Goal: Task Accomplishment & Management: Manage account settings

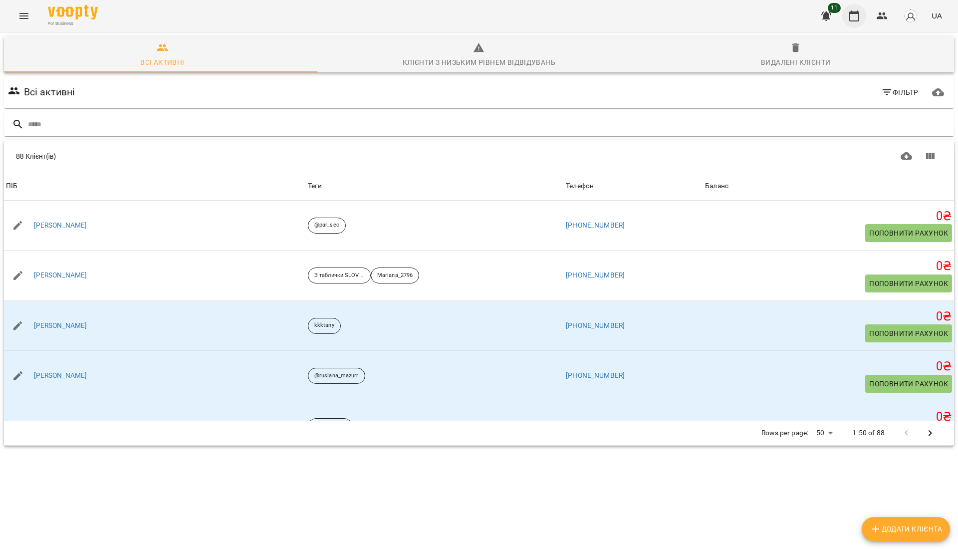
click at [855, 13] on icon "button" at bounding box center [854, 15] width 10 height 11
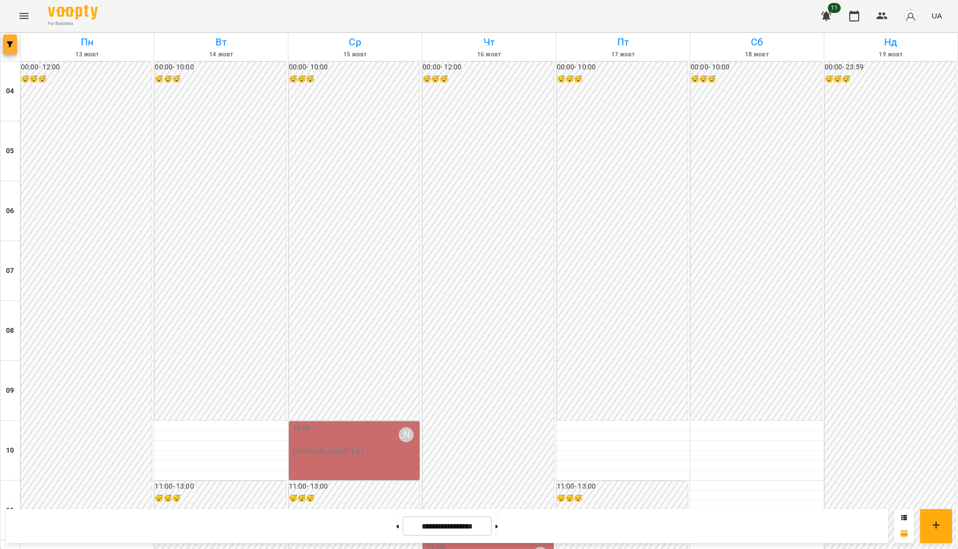
click at [8, 52] on button "button" at bounding box center [10, 44] width 14 height 20
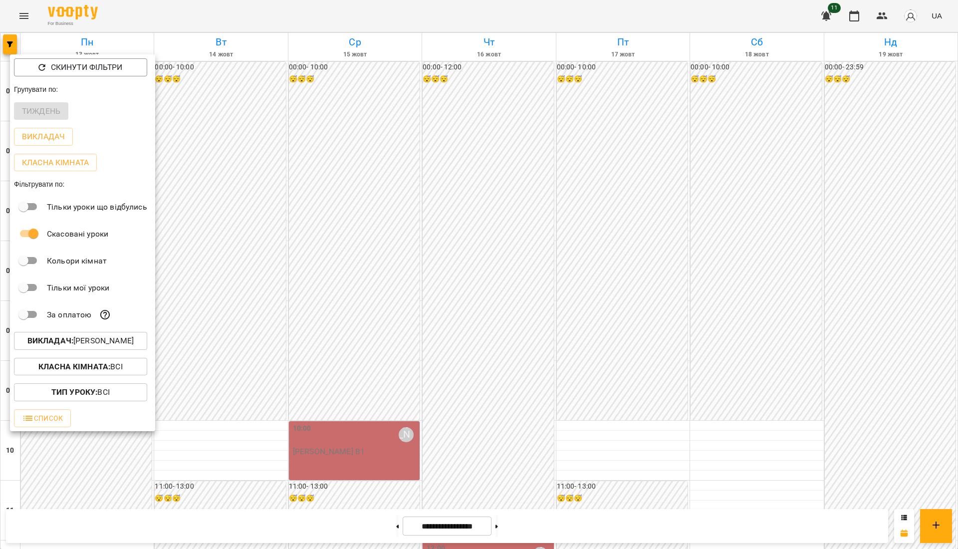
click at [66, 338] on b "Викладач :" at bounding box center [50, 340] width 46 height 9
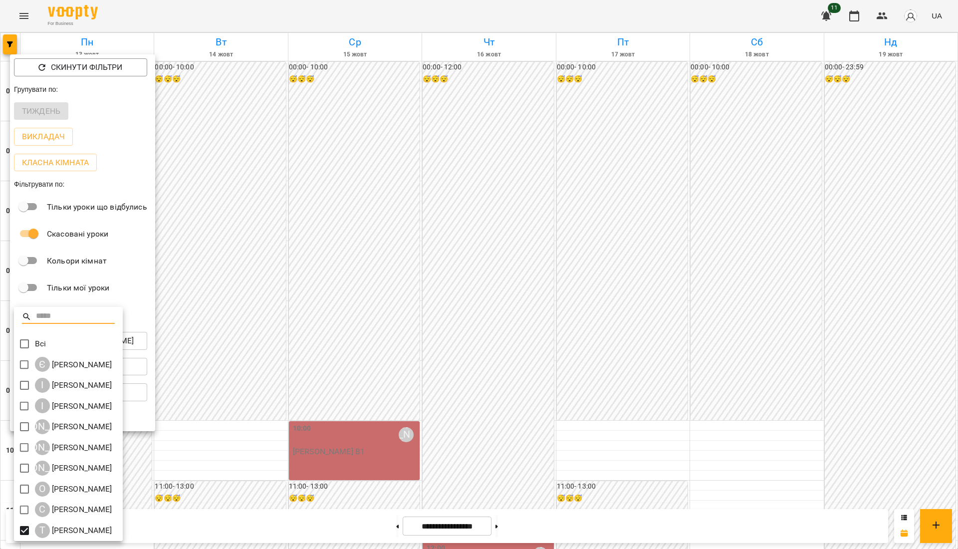
click at [387, 312] on div at bounding box center [479, 274] width 958 height 549
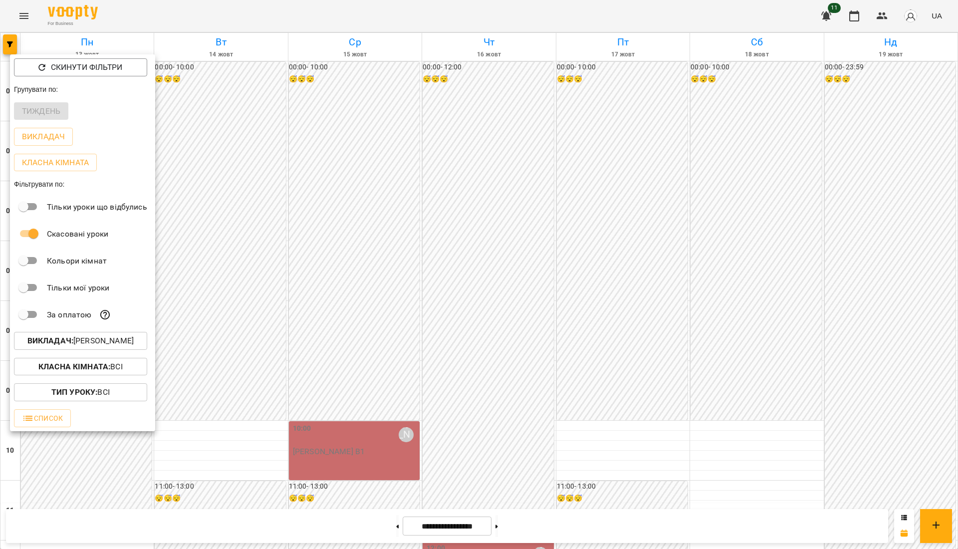
click at [387, 312] on div at bounding box center [479, 274] width 958 height 549
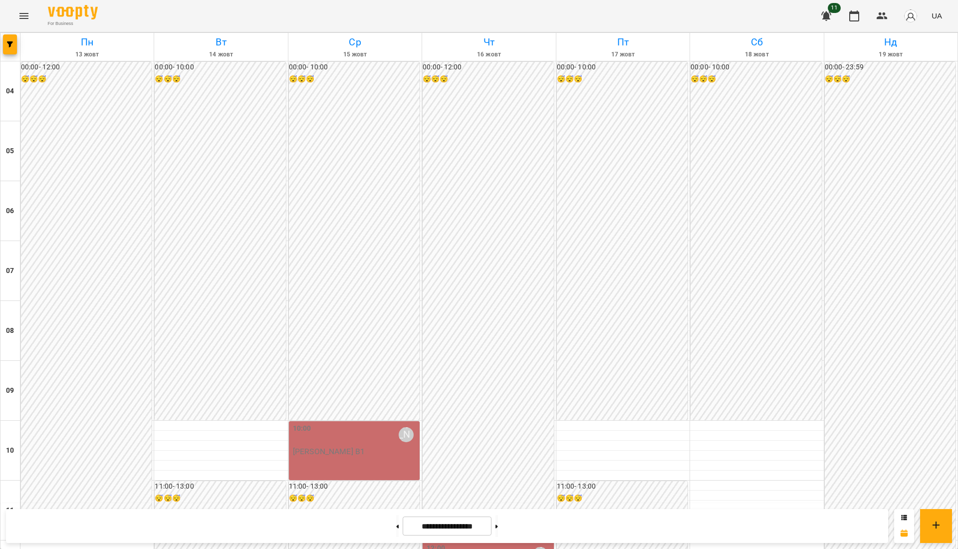
scroll to position [163, 0]
click at [12, 42] on icon "button" at bounding box center [10, 44] width 6 height 6
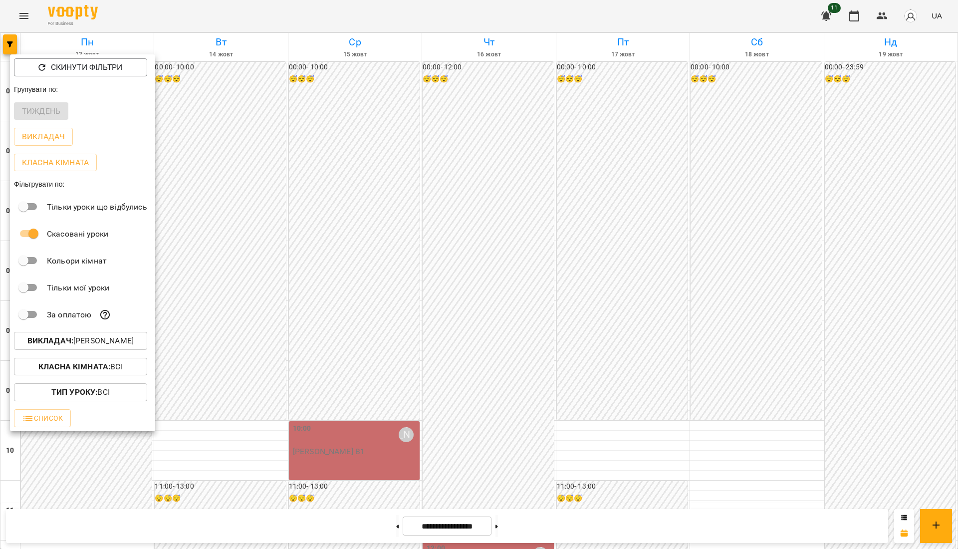
click at [90, 345] on p "Викладач : Тетяна Шеремета" at bounding box center [80, 341] width 106 height 12
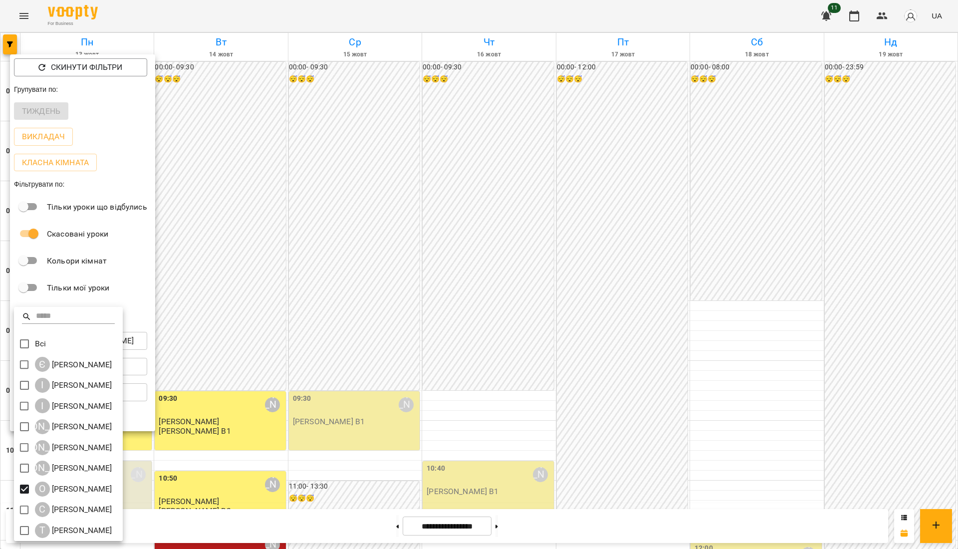
click at [327, 453] on div at bounding box center [479, 274] width 958 height 549
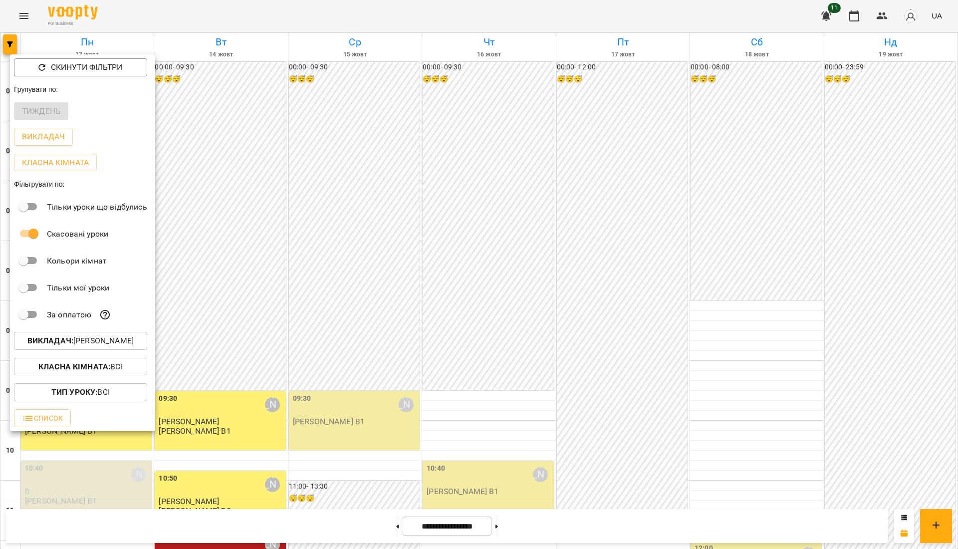
click at [327, 453] on div at bounding box center [479, 274] width 958 height 549
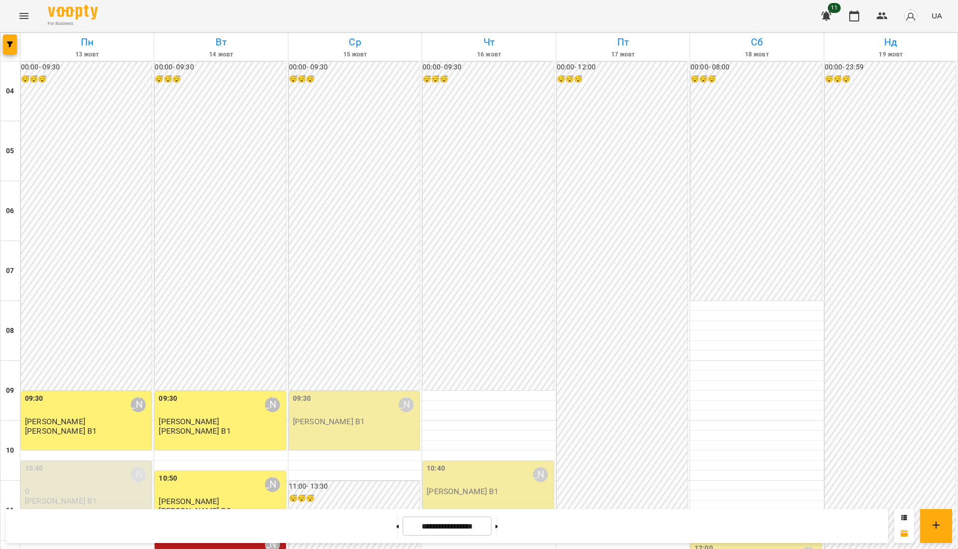
scroll to position [266, 0]
click at [498, 524] on button at bounding box center [496, 526] width 2 height 22
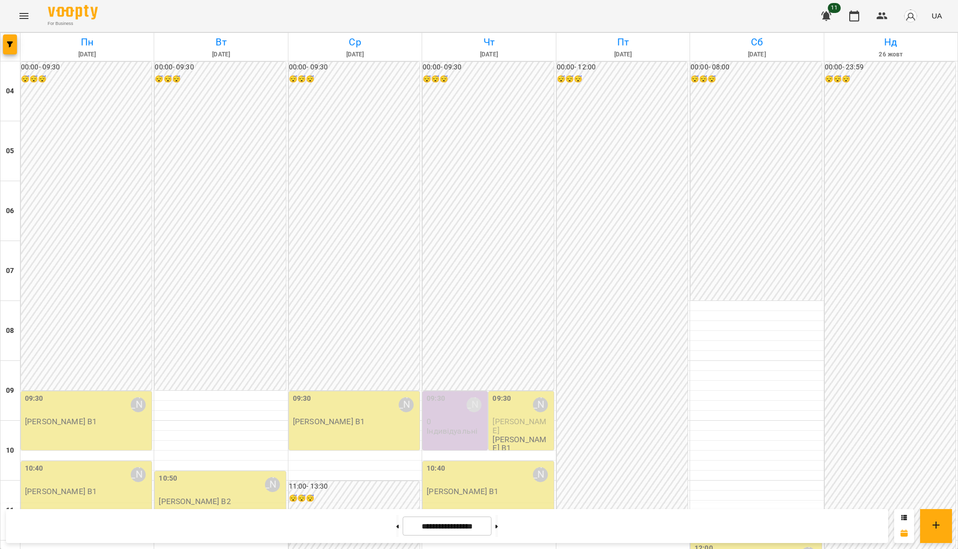
click at [435, 417] on p "0" at bounding box center [456, 421] width 59 height 8
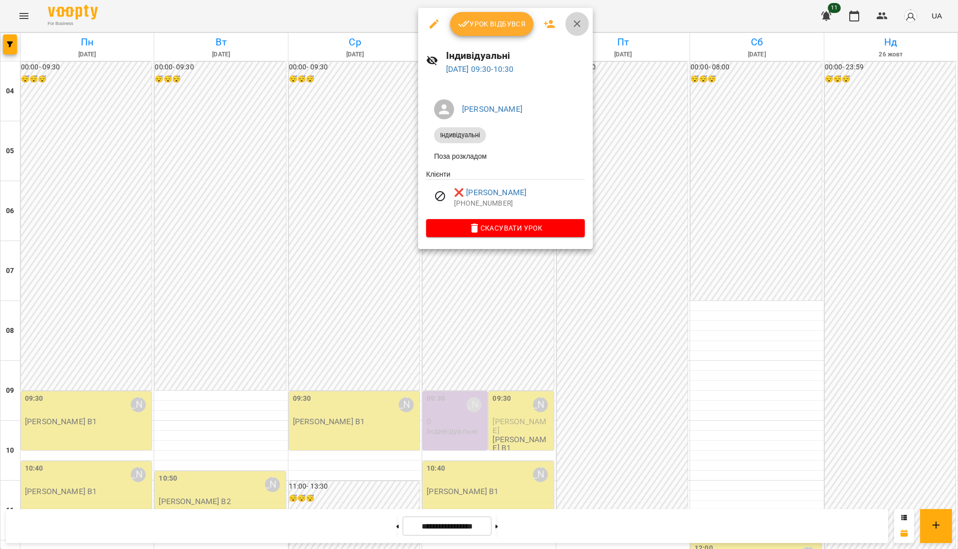
click at [571, 21] on icon "button" at bounding box center [577, 24] width 12 height 12
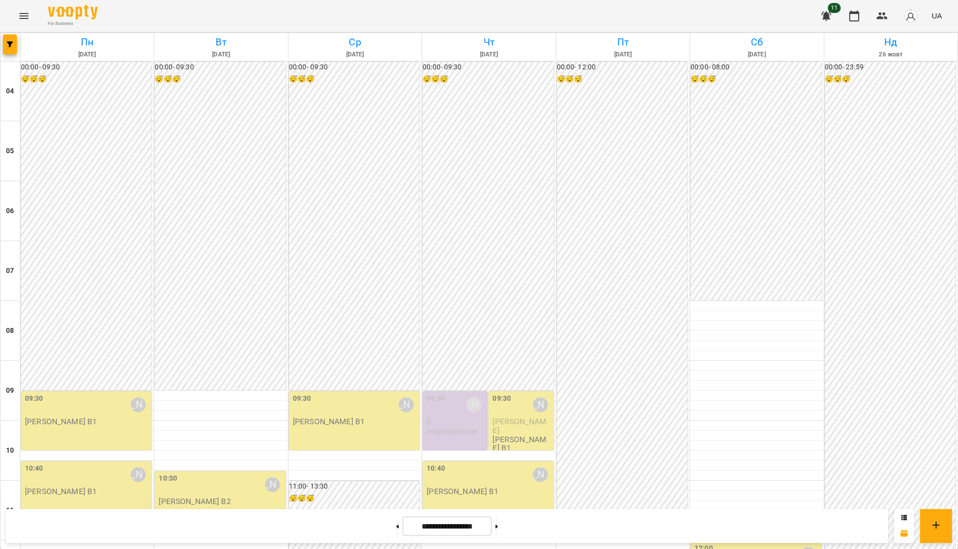
scroll to position [200, 0]
click at [475, 393] on div "09:30 Олена Грицайко 0 Індивідуальні" at bounding box center [456, 414] width 59 height 42
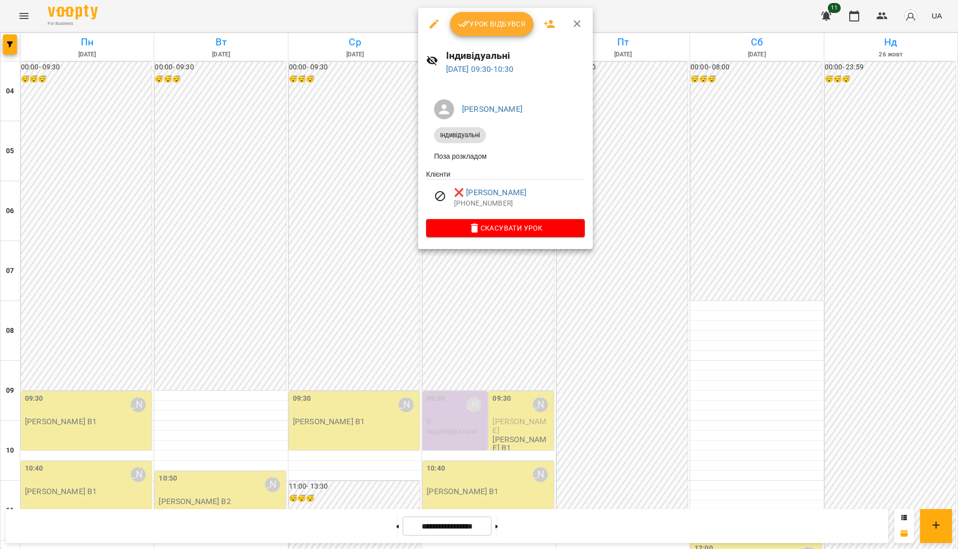
click at [624, 158] on div at bounding box center [479, 274] width 958 height 549
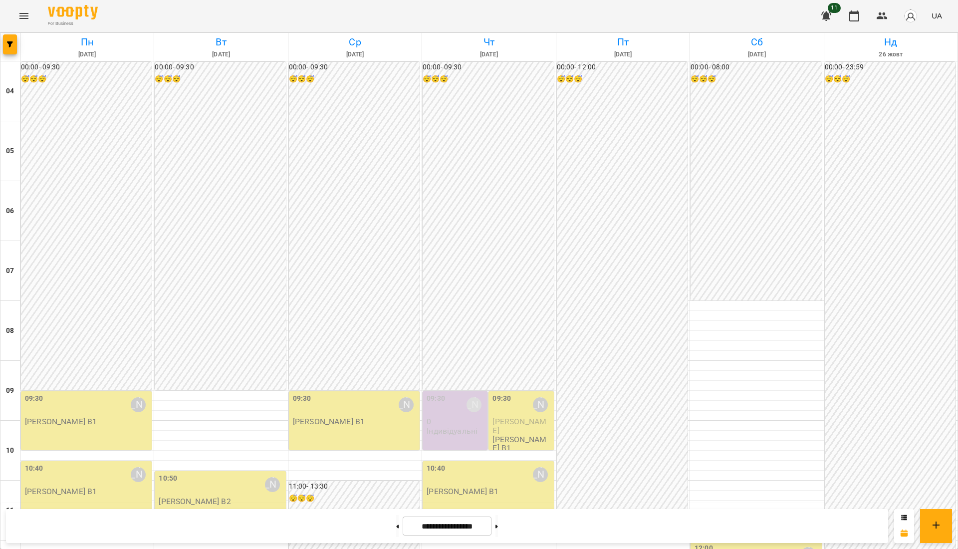
click at [471, 427] on p "Індивідуальні" at bounding box center [452, 431] width 51 height 8
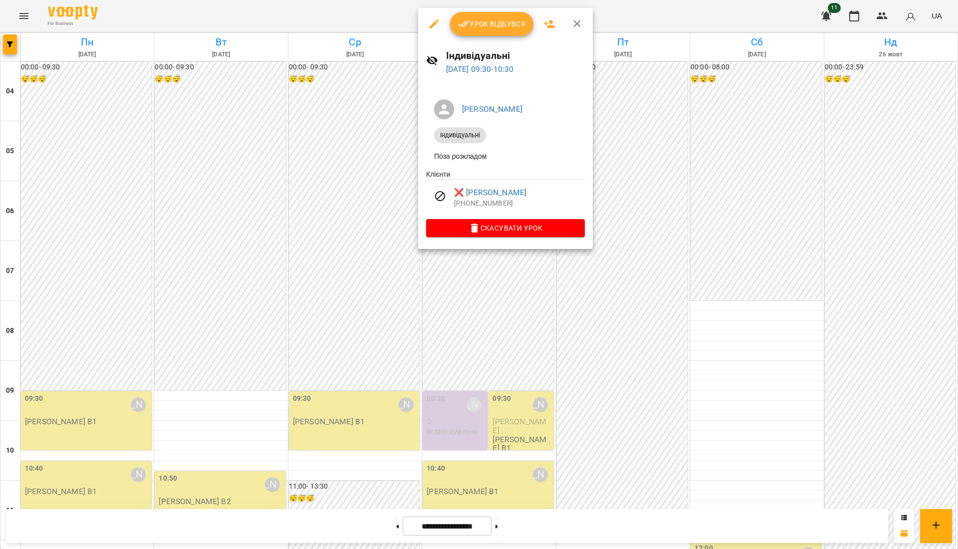
click at [627, 261] on div at bounding box center [479, 274] width 958 height 549
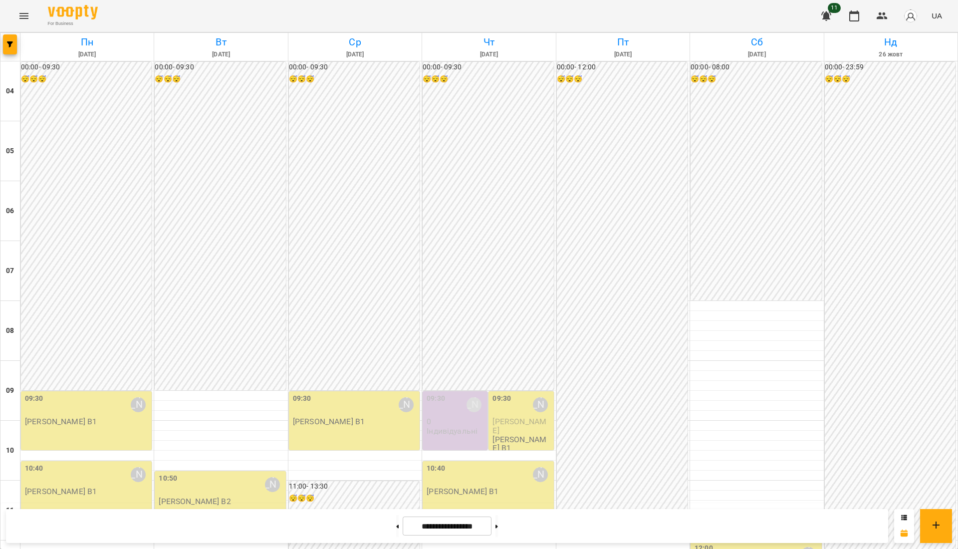
click at [427, 417] on p "0" at bounding box center [456, 421] width 59 height 8
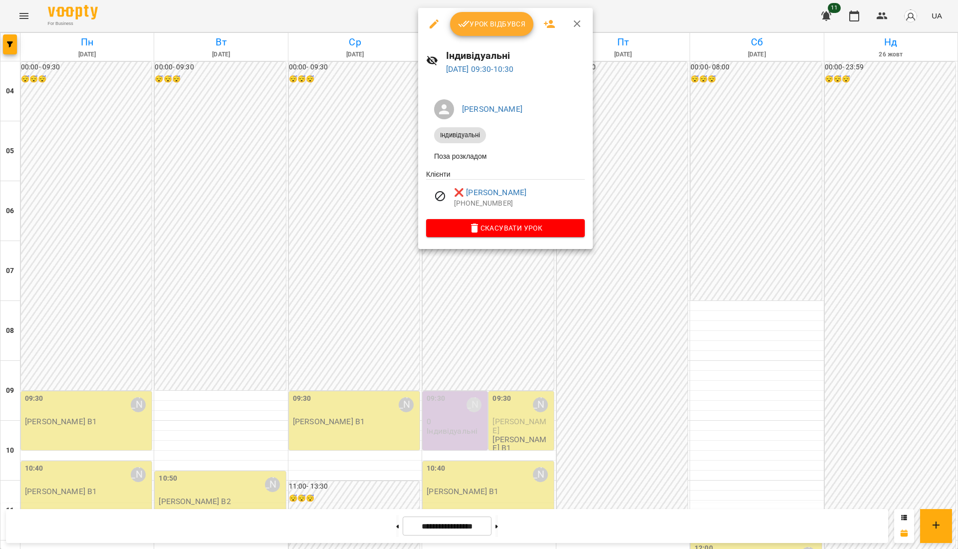
click at [614, 181] on div at bounding box center [479, 274] width 958 height 549
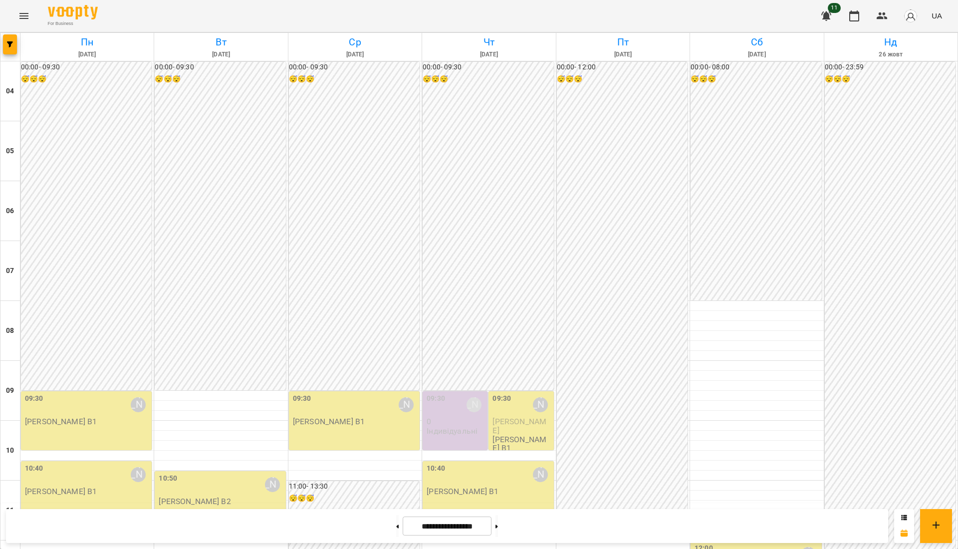
scroll to position [96, 0]
click at [396, 527] on button at bounding box center [397, 526] width 2 height 22
type input "**********"
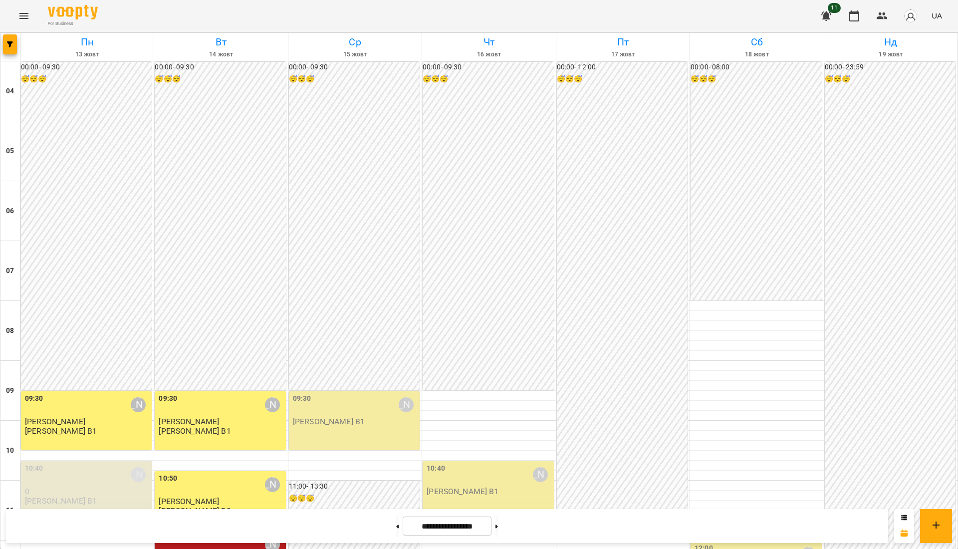
scroll to position [295, 0]
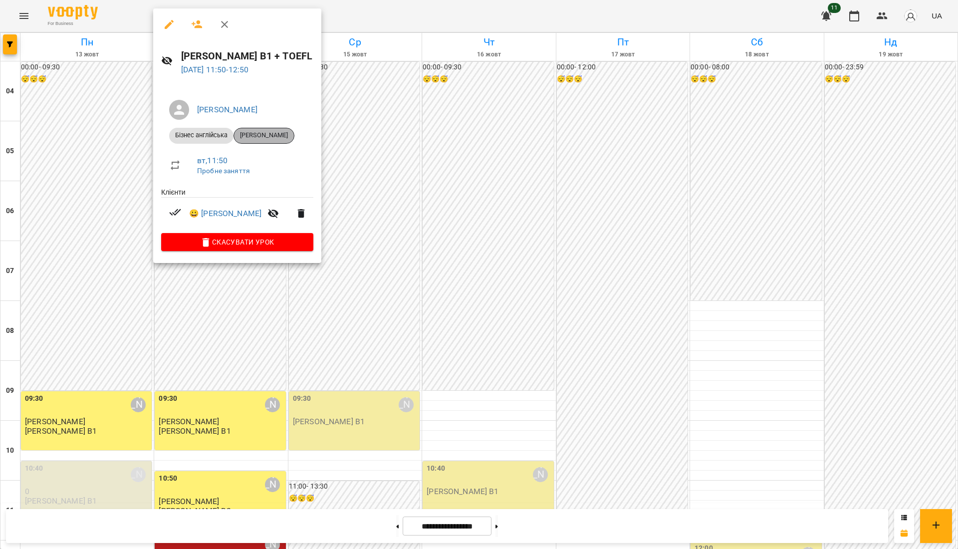
click at [265, 138] on span "Анастасія Москаленко" at bounding box center [264, 135] width 60 height 9
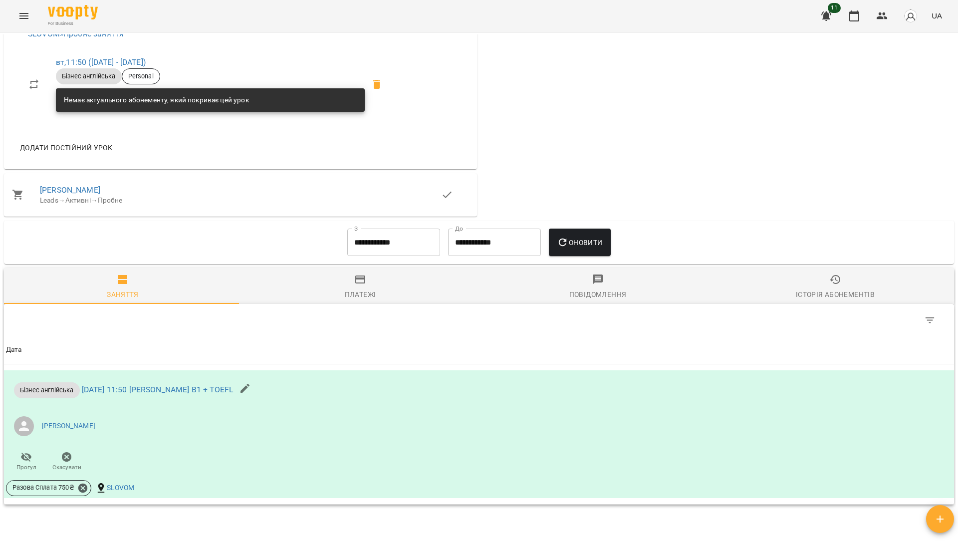
scroll to position [399, 0]
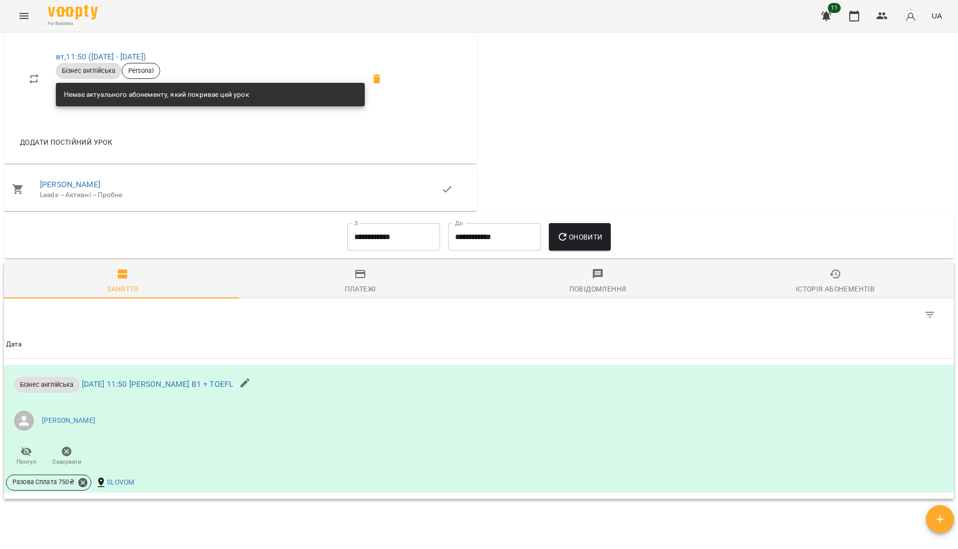
click at [100, 133] on button "Додати постійний урок" at bounding box center [66, 142] width 100 height 18
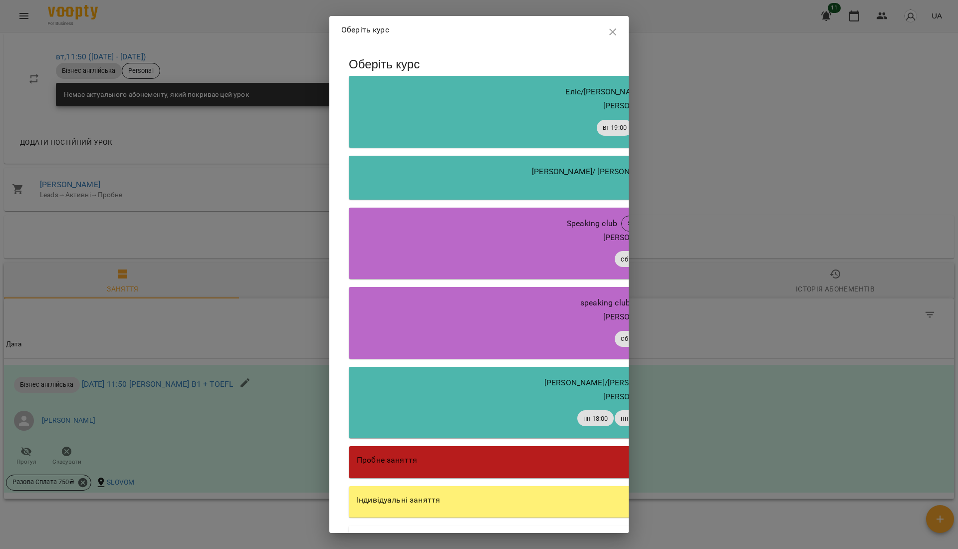
click at [490, 503] on div "Індивідуальні заняття" at bounding box center [633, 500] width 553 height 12
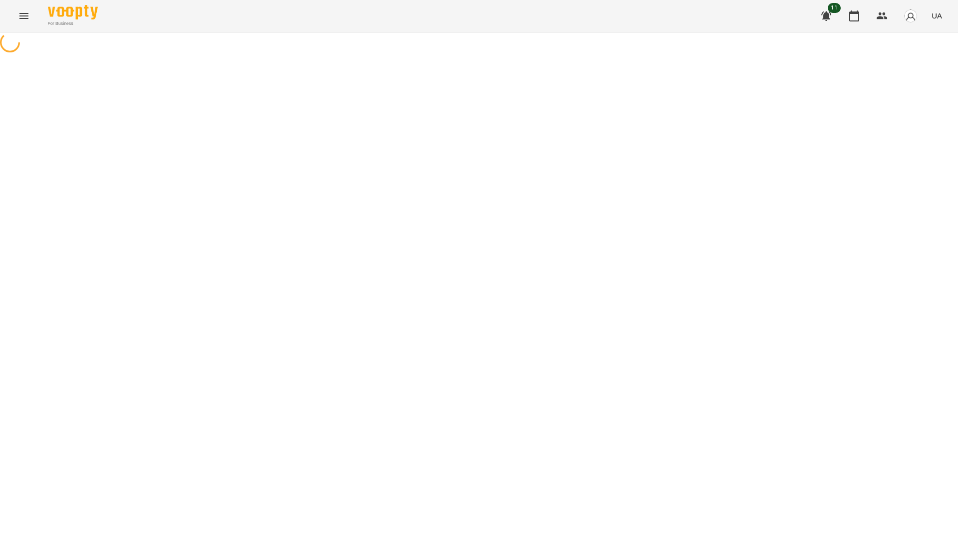
select select "********"
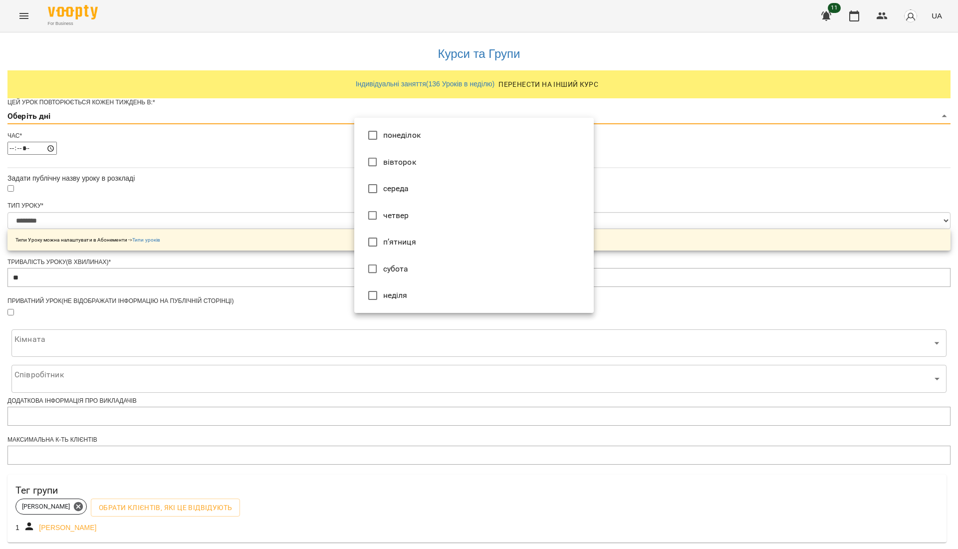
click at [372, 129] on body "**********" at bounding box center [479, 315] width 958 height 630
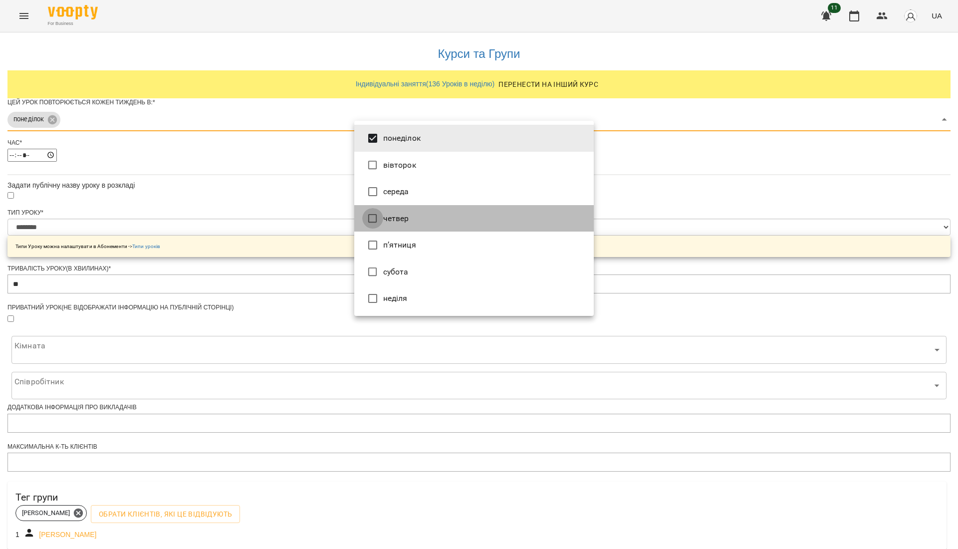
type input "***"
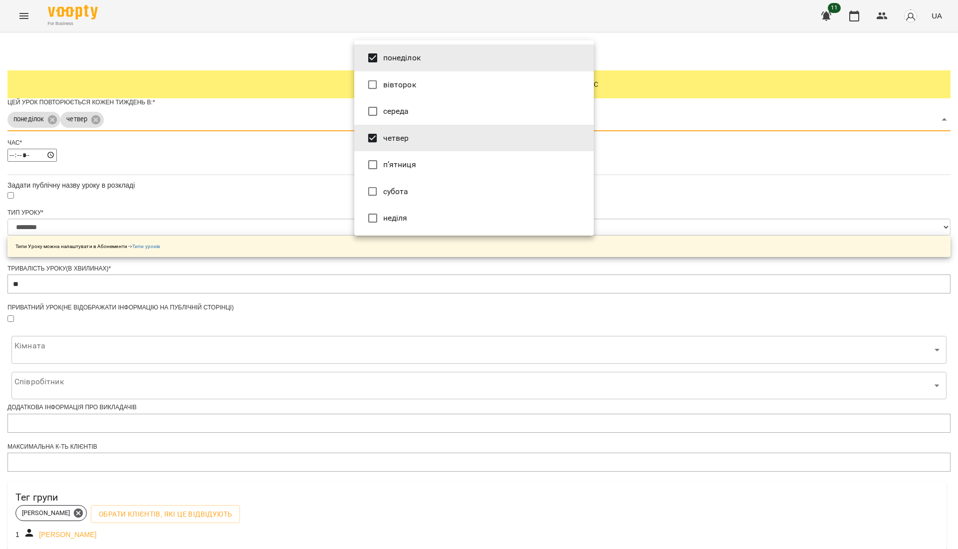
click at [335, 201] on div at bounding box center [479, 274] width 958 height 549
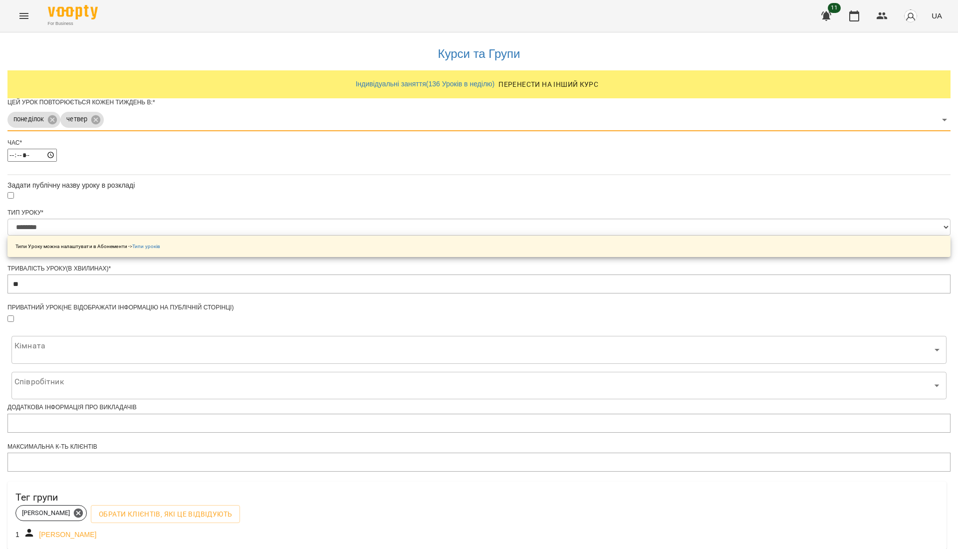
click at [353, 172] on form "**********" at bounding box center [478, 368] width 943 height 540
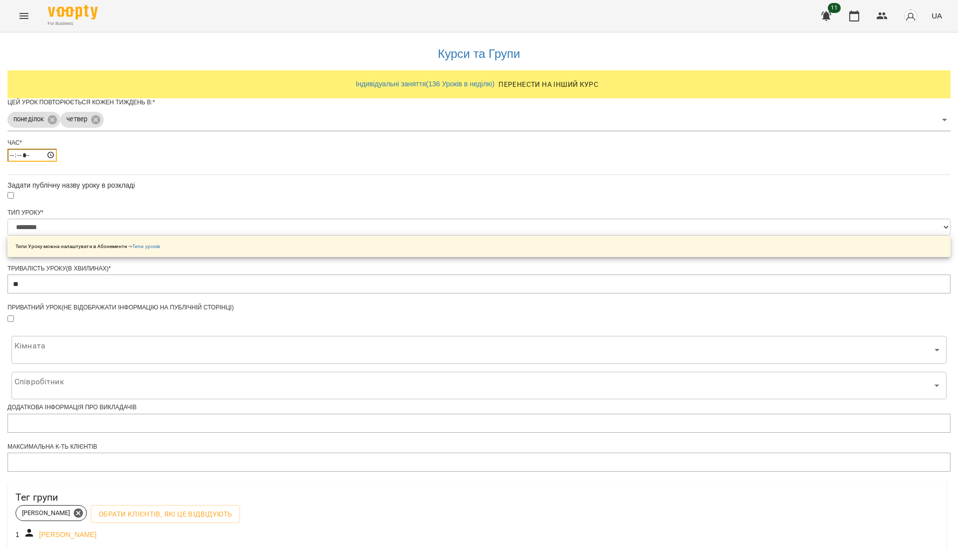
click at [57, 162] on input "*****" at bounding box center [31, 155] width 49 height 13
type input "*****"
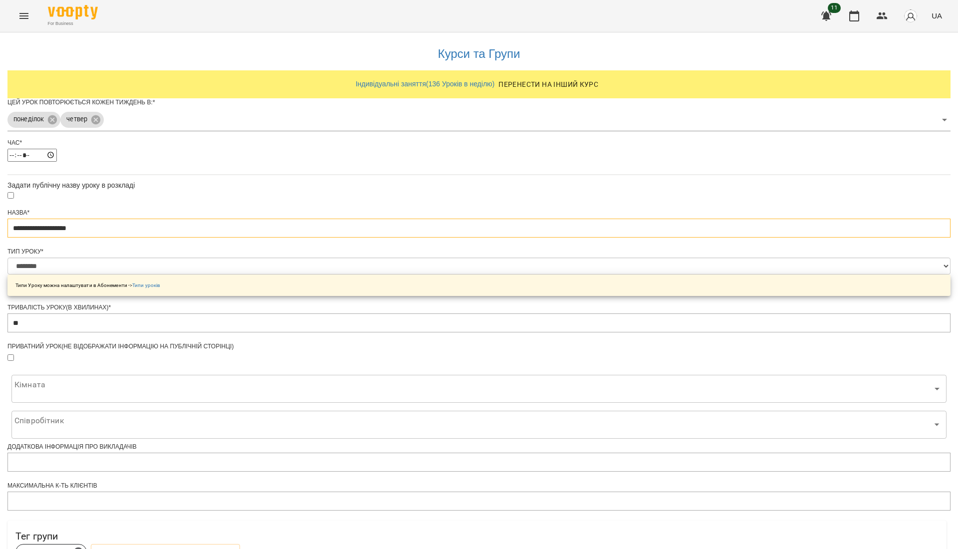
click at [395, 238] on input "**********" at bounding box center [478, 228] width 943 height 19
click at [455, 238] on input "**********" at bounding box center [478, 228] width 943 height 19
type input "**********"
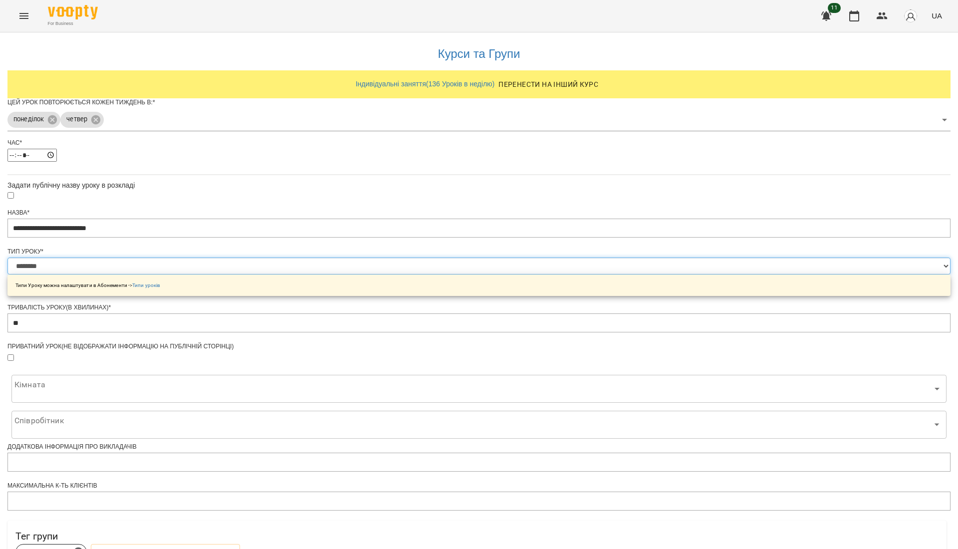
click at [484, 274] on select "**********" at bounding box center [478, 265] width 943 height 17
select select "**********"
click at [354, 274] on select "**********" at bounding box center [478, 265] width 943 height 17
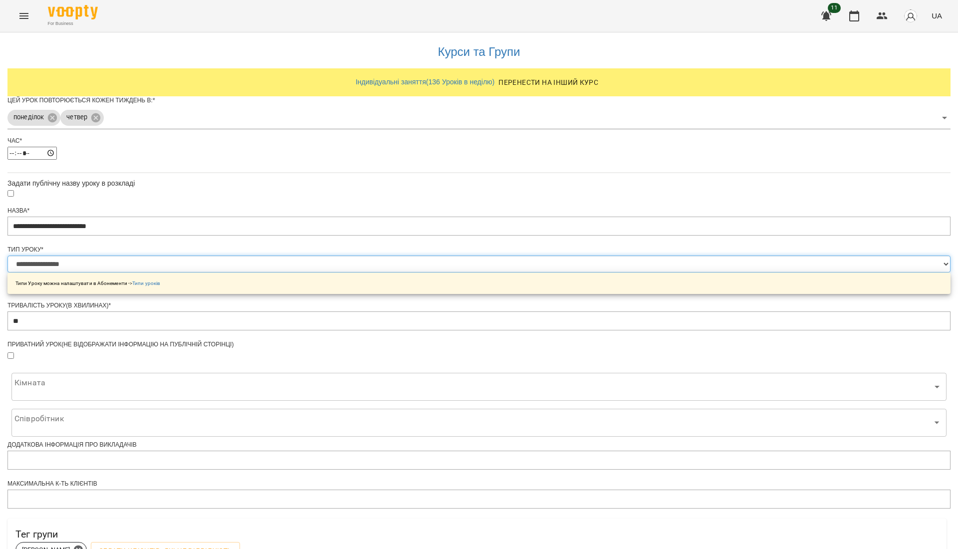
scroll to position [133, 0]
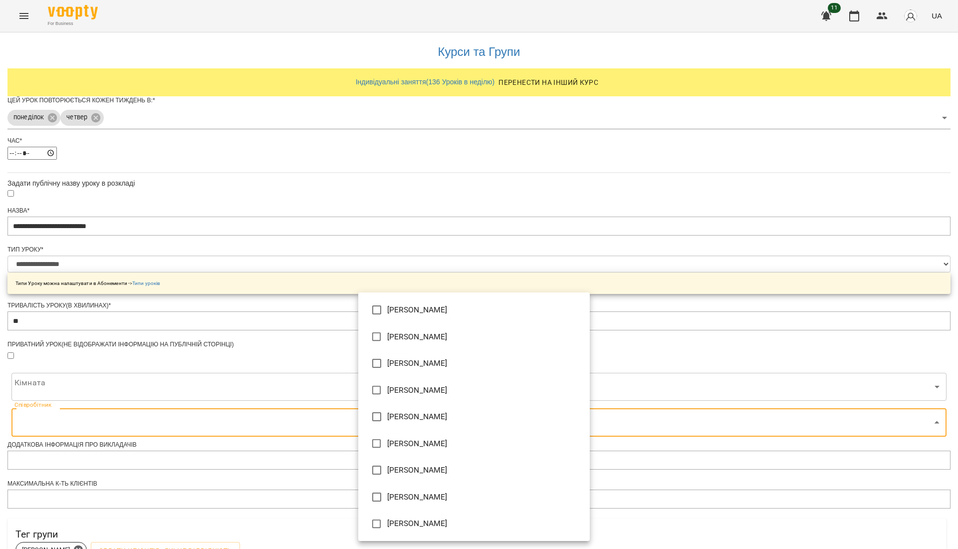
click at [460, 328] on body "**********" at bounding box center [479, 338] width 958 height 676
click at [435, 473] on li "[PERSON_NAME]" at bounding box center [474, 470] width 232 height 27
type input "**********"
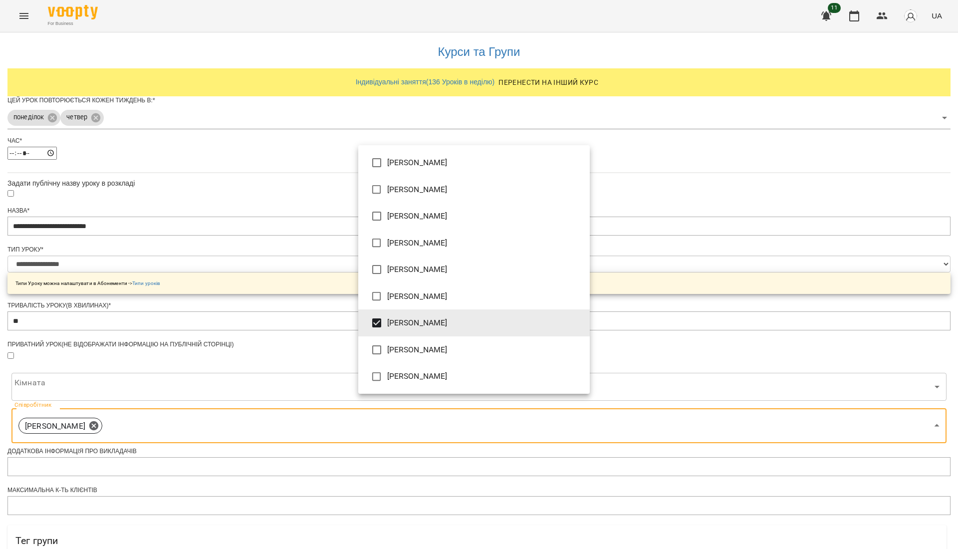
click at [674, 401] on div at bounding box center [479, 274] width 958 height 549
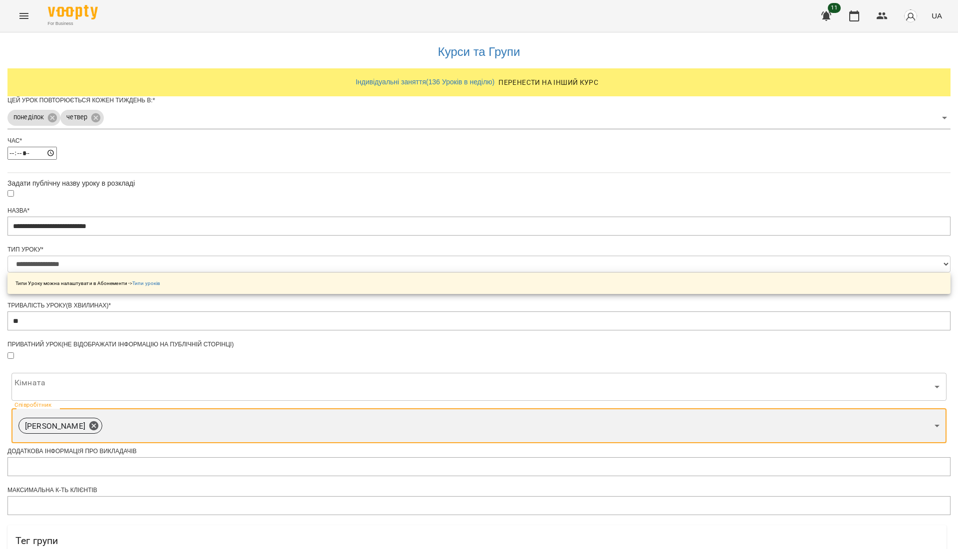
scroll to position [207, 0]
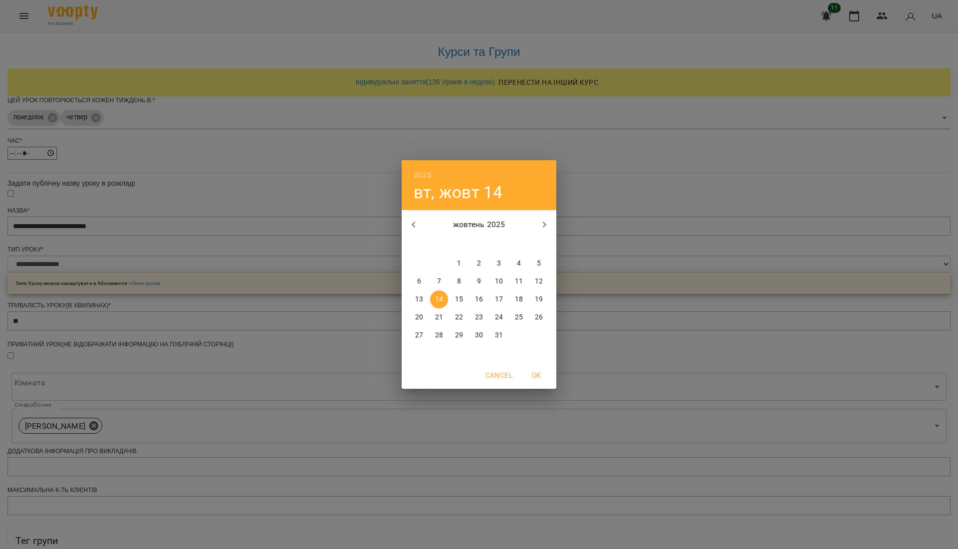
click at [480, 298] on p "16" at bounding box center [479, 299] width 8 height 10
type input "**********"
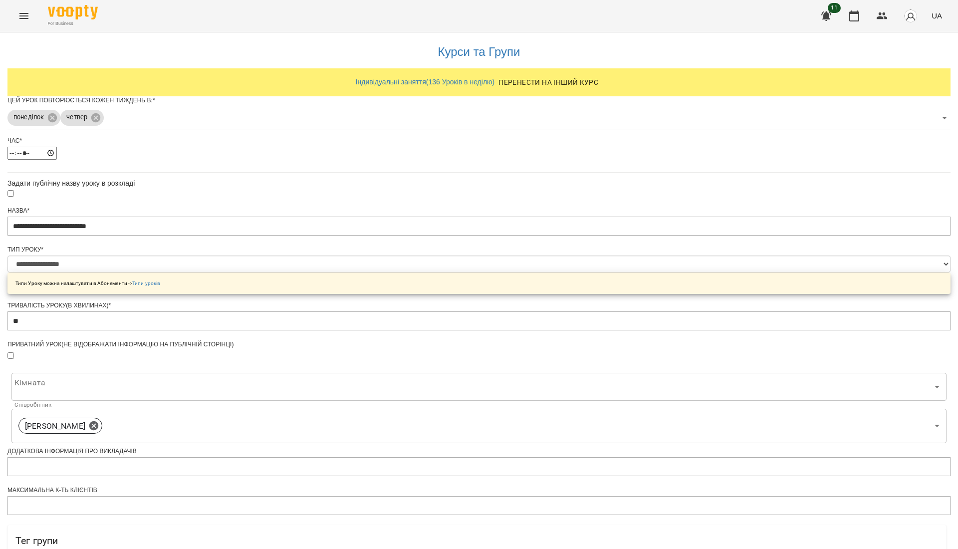
scroll to position [234, 0]
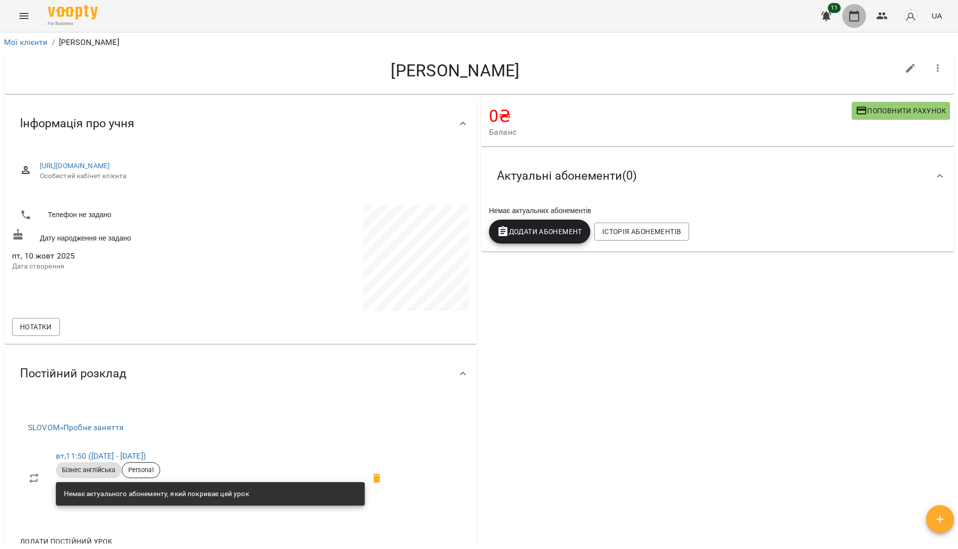
click at [857, 19] on icon "button" at bounding box center [854, 16] width 12 height 12
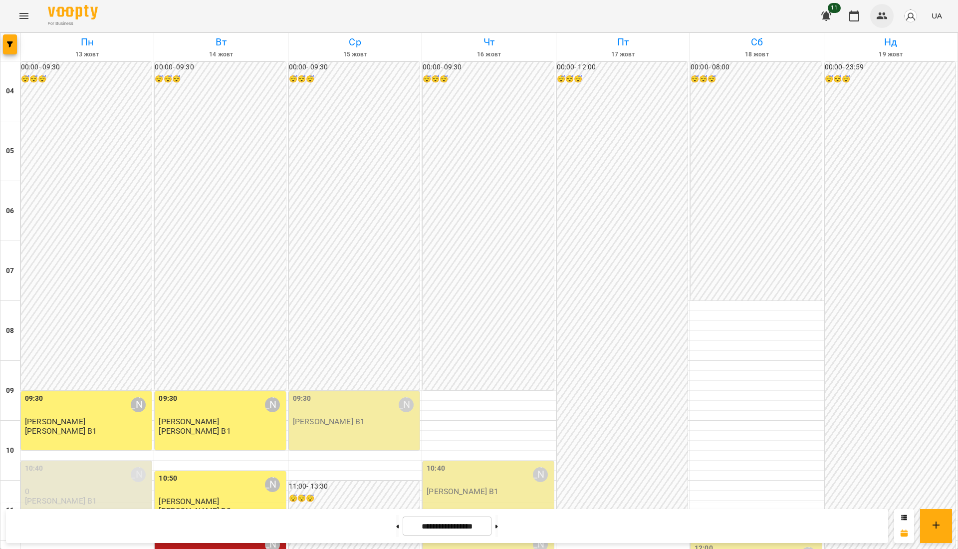
click at [886, 20] on icon "button" at bounding box center [882, 16] width 12 height 12
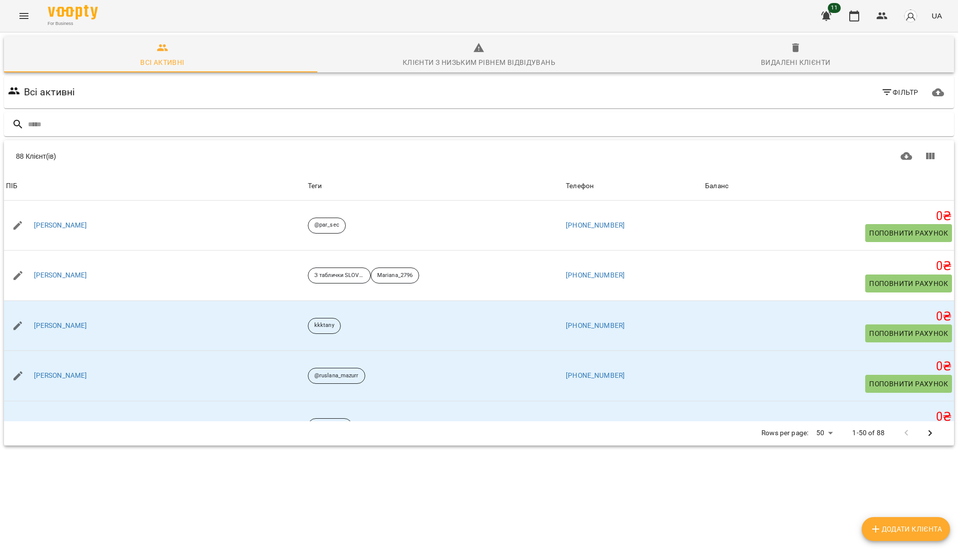
click at [17, 3] on div "For Business 11 UA" at bounding box center [479, 16] width 958 height 32
click at [29, 25] on button "Menu" at bounding box center [24, 16] width 24 height 24
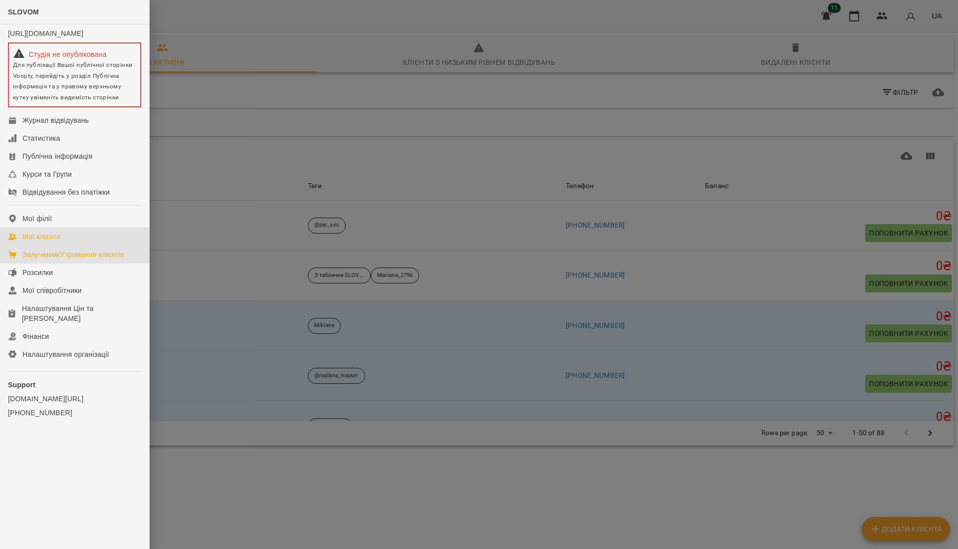
click at [78, 259] on div "Залучення/Утримання клієнтів" at bounding box center [73, 254] width 102 height 10
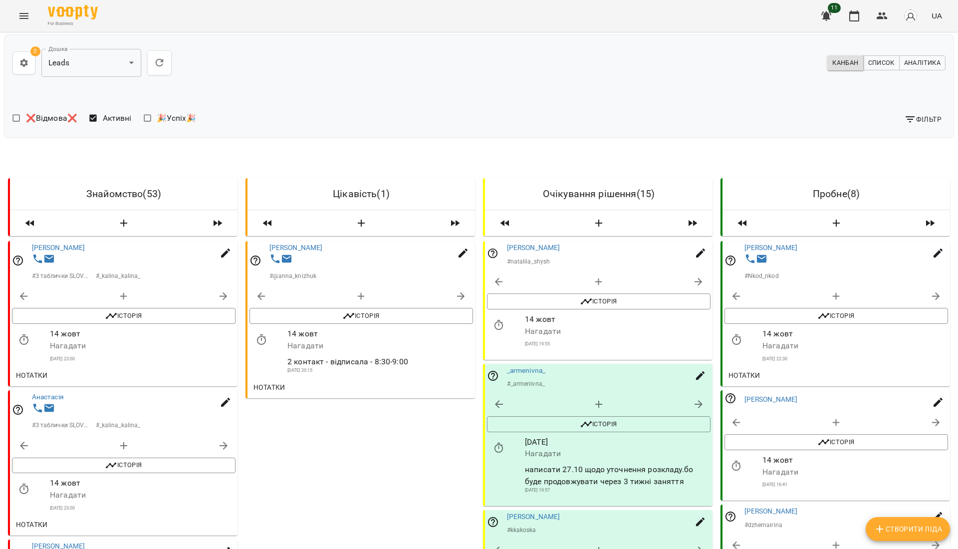
scroll to position [133, 0]
click at [830, 417] on icon "button" at bounding box center [836, 423] width 12 height 12
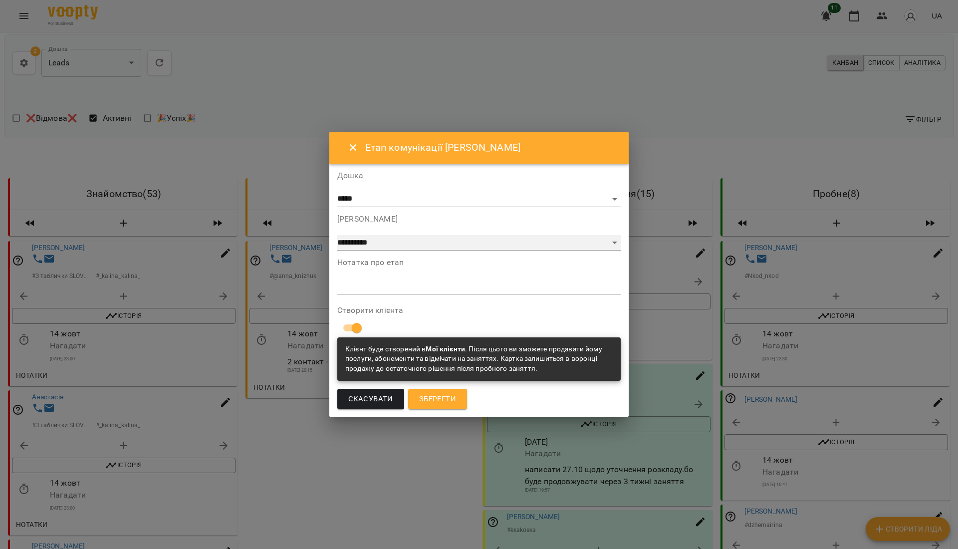
click at [447, 246] on select "**********" at bounding box center [478, 243] width 283 height 16
select select "**********"
click at [386, 251] on select "**********" at bounding box center [478, 243] width 283 height 16
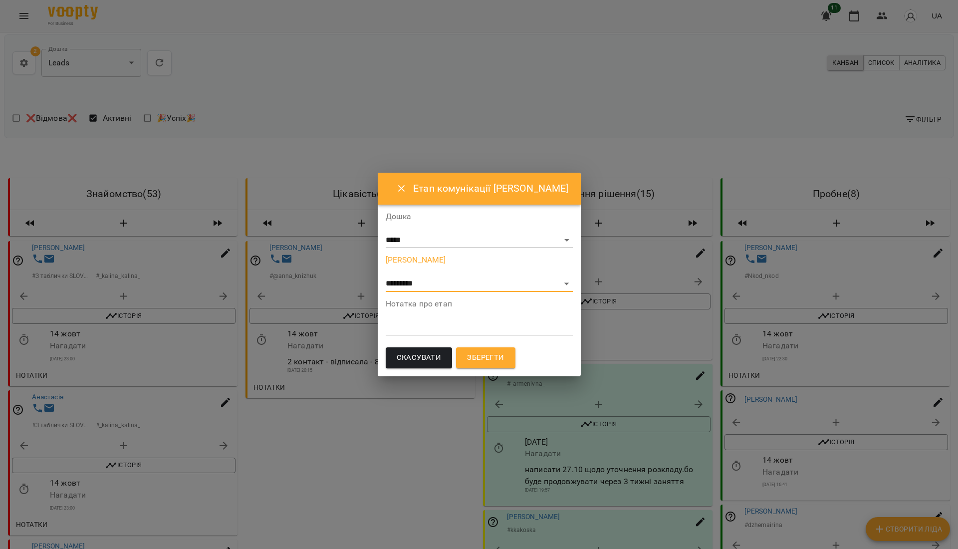
click at [504, 363] on span "Зберегти" at bounding box center [485, 357] width 37 height 13
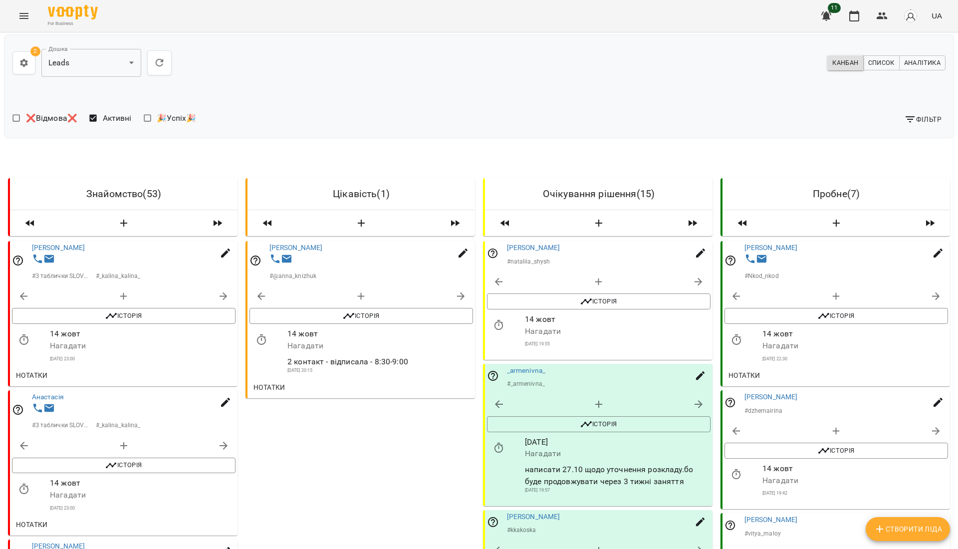
scroll to position [332, 0]
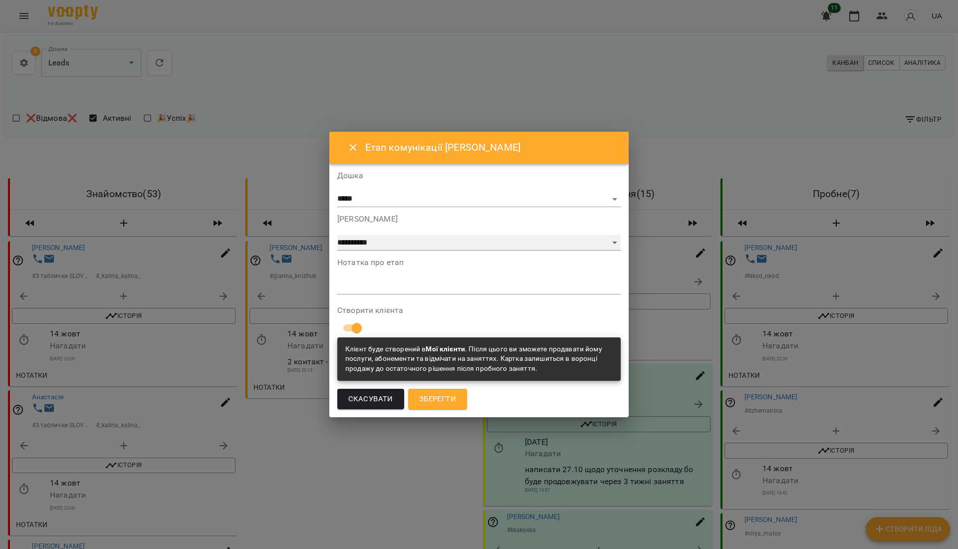
click at [370, 242] on select "**********" at bounding box center [478, 243] width 283 height 16
select select "**********"
click at [370, 251] on select "**********" at bounding box center [478, 243] width 283 height 16
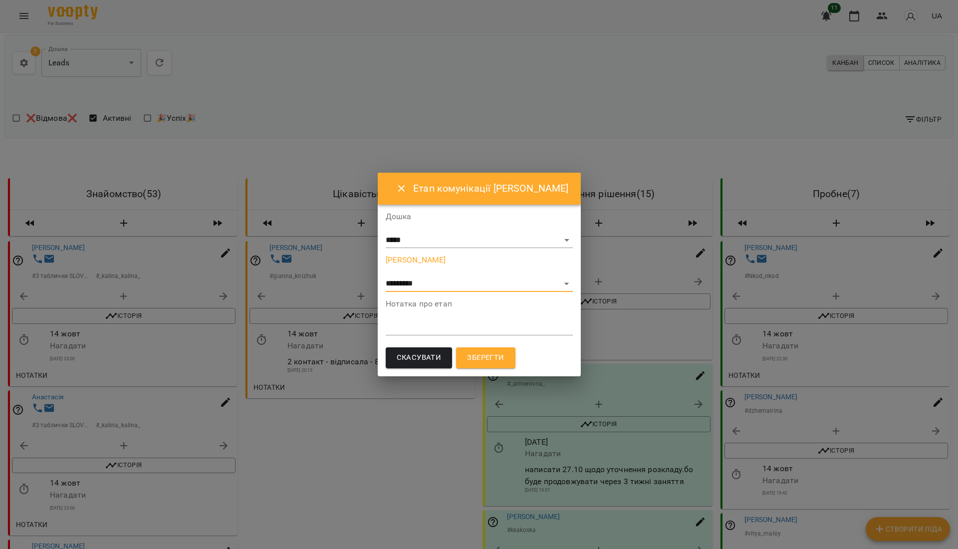
click at [490, 358] on button "Зберегти" at bounding box center [485, 357] width 59 height 21
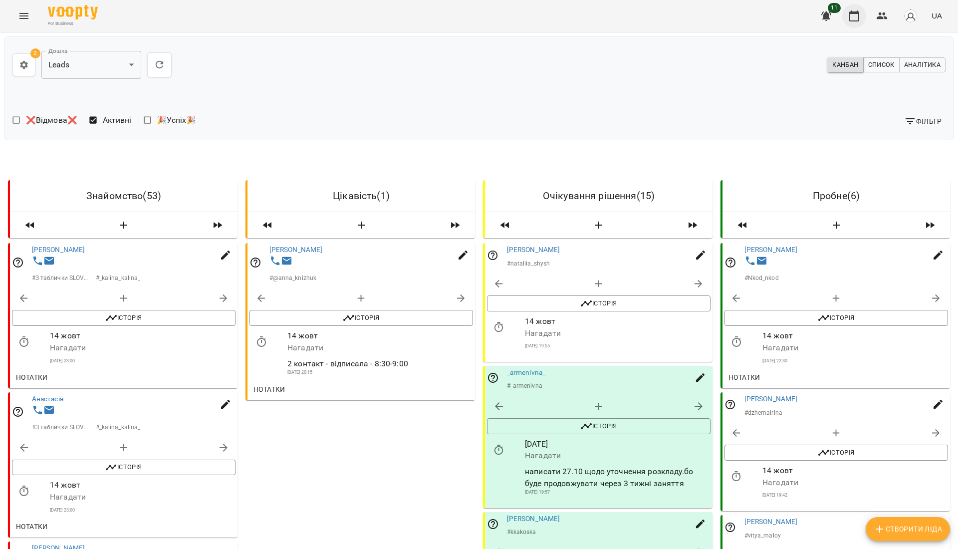
click at [860, 13] on icon "button" at bounding box center [854, 16] width 12 height 12
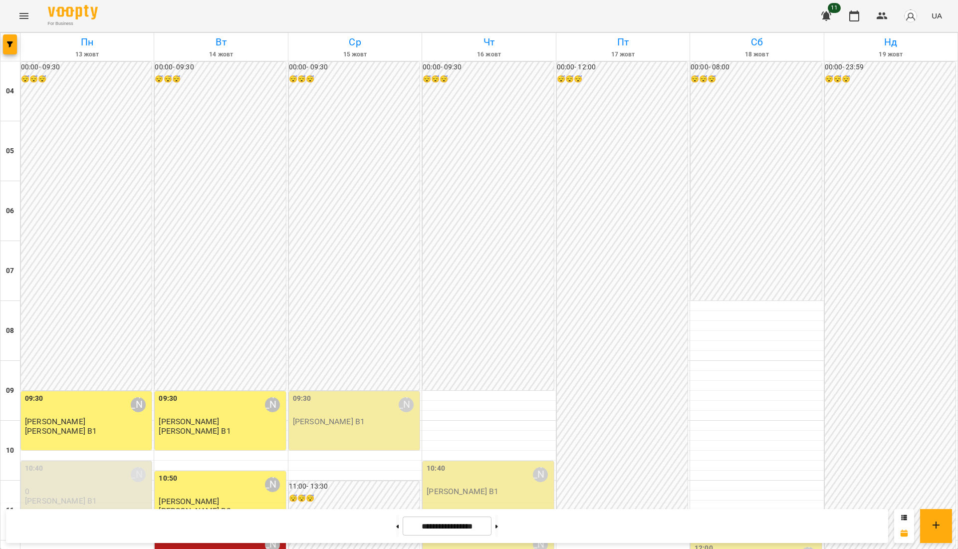
scroll to position [295, 0]
click at [396, 532] on button at bounding box center [397, 526] width 2 height 22
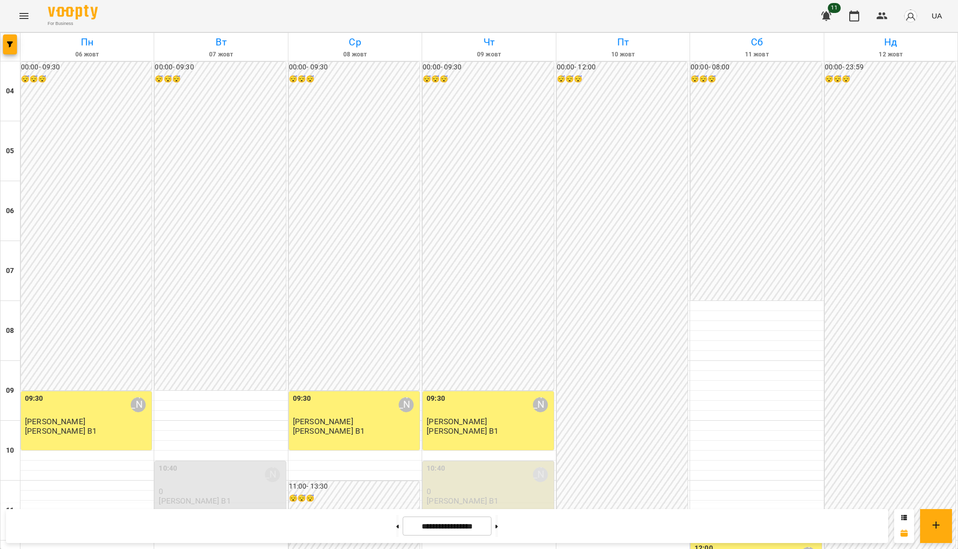
scroll to position [628, 0]
click at [498, 531] on button at bounding box center [496, 526] width 2 height 22
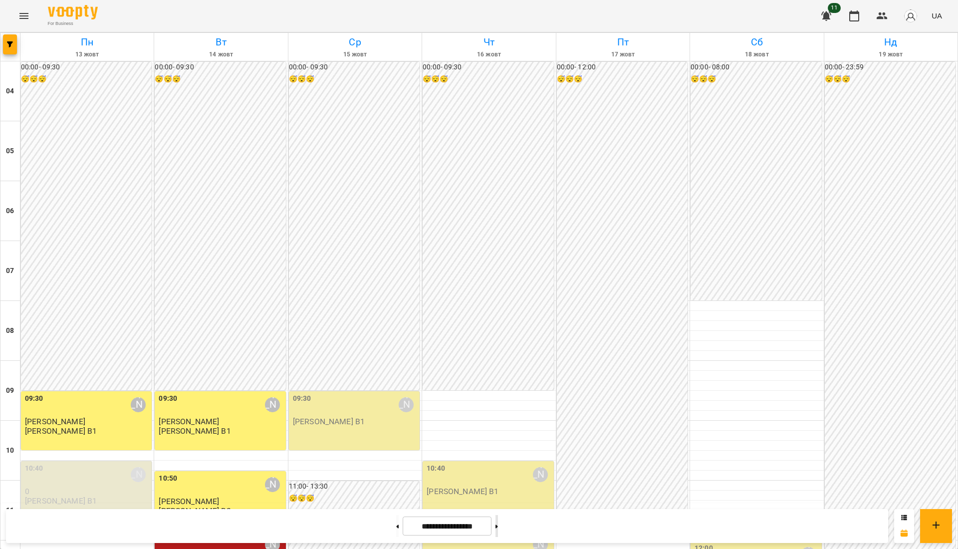
click at [498, 531] on button at bounding box center [496, 526] width 2 height 22
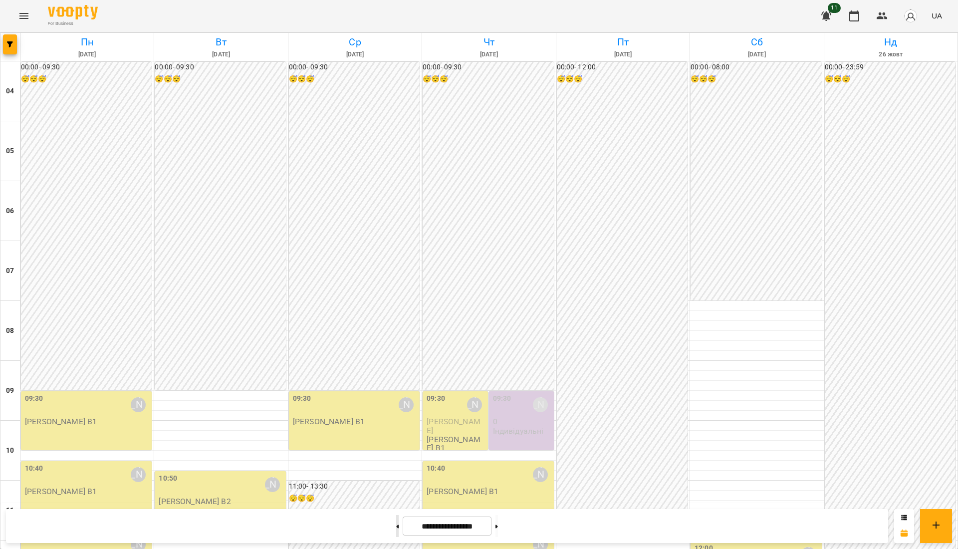
click at [396, 527] on button at bounding box center [397, 526] width 2 height 22
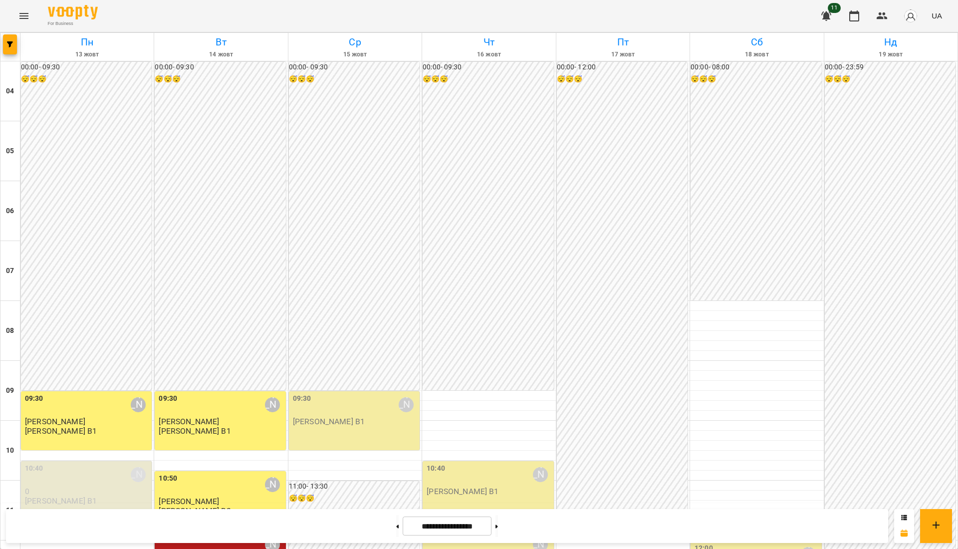
scroll to position [695, 0]
click at [498, 530] on button at bounding box center [496, 526] width 2 height 22
type input "**********"
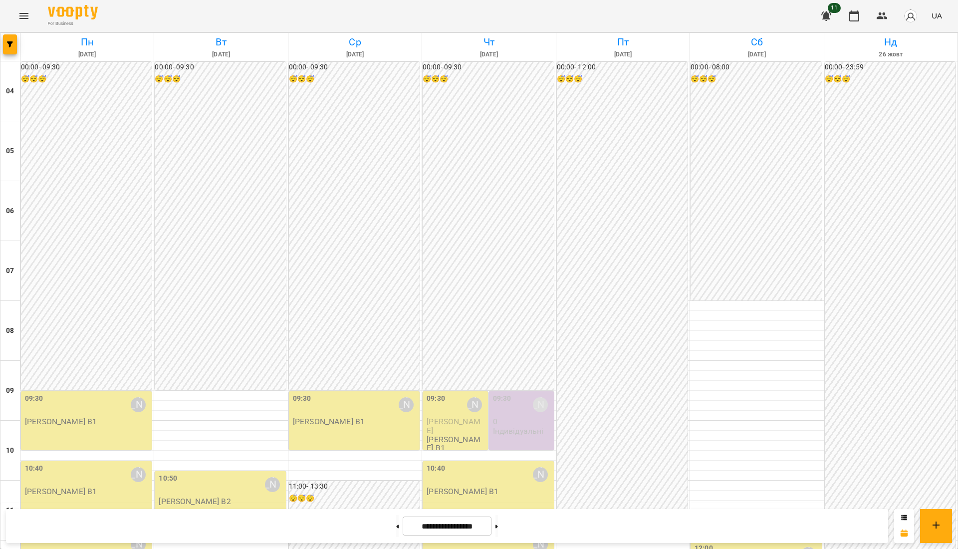
scroll to position [29, 0]
click at [454, 393] on div "09:30 Олена Грицайко" at bounding box center [456, 404] width 59 height 23
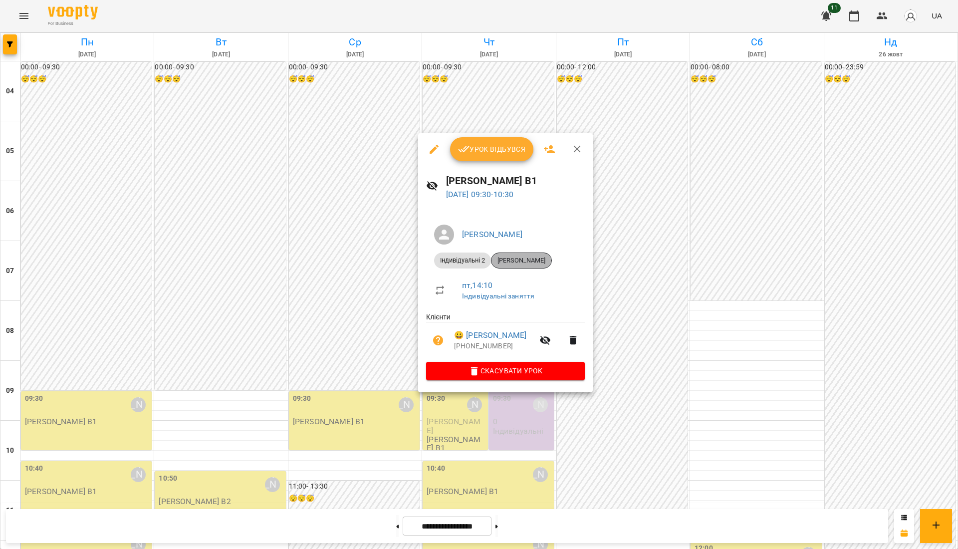
click at [526, 258] on span "Марина Понайда" at bounding box center [521, 260] width 60 height 9
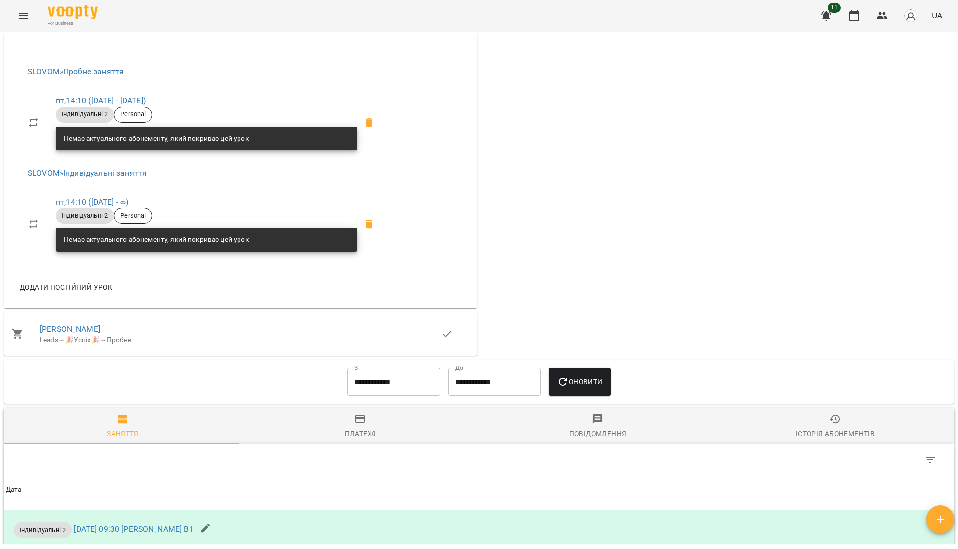
scroll to position [399, 0]
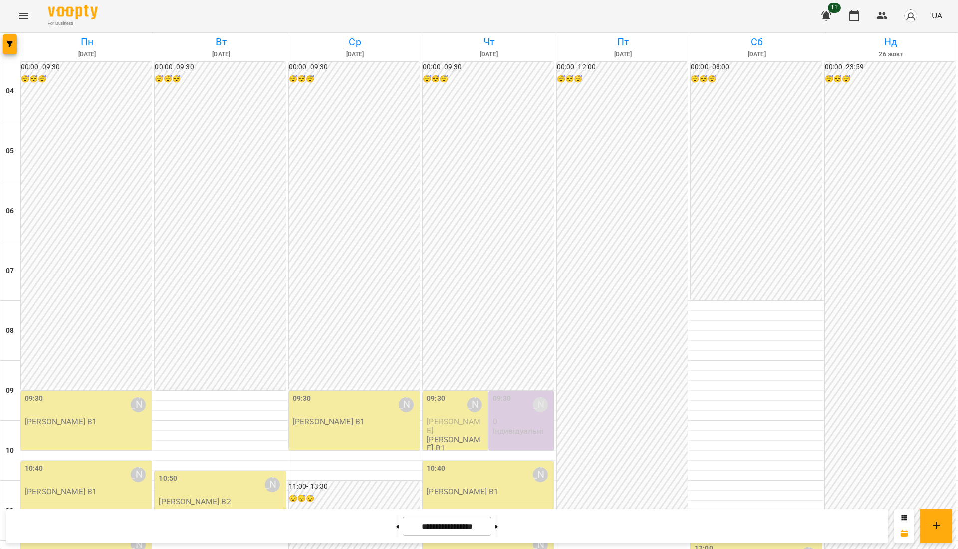
scroll to position [695, 0]
click at [396, 520] on button at bounding box center [397, 526] width 2 height 22
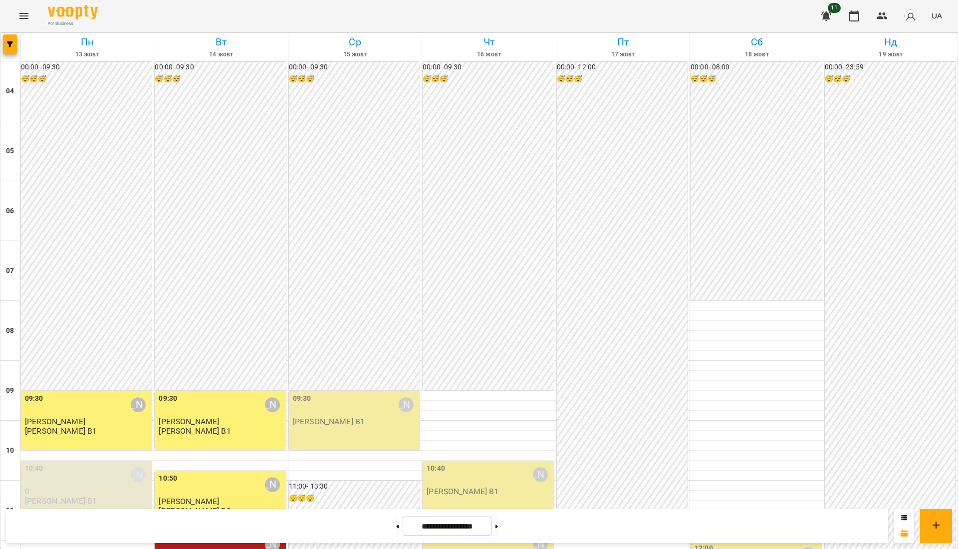
scroll to position [295, 0]
click at [498, 532] on button at bounding box center [496, 526] width 2 height 22
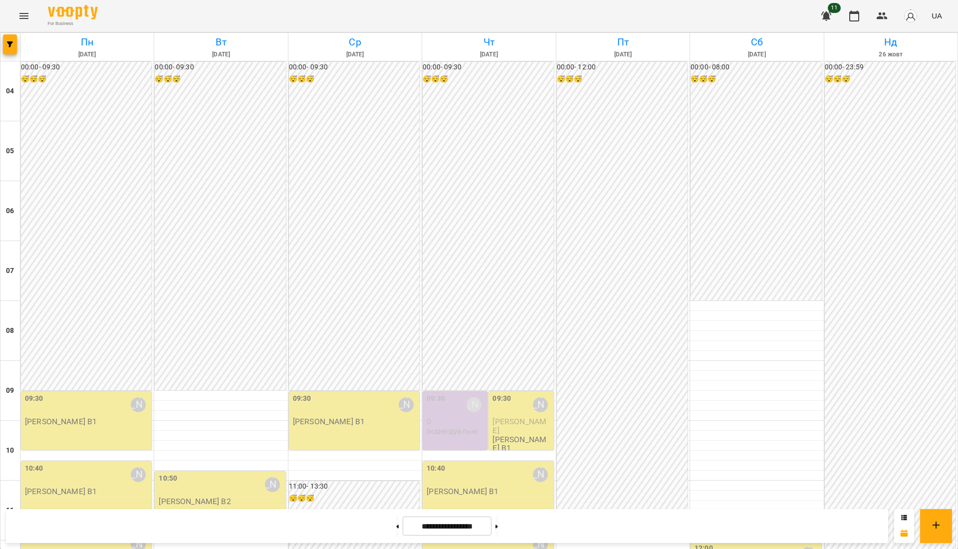
scroll to position [229, 0]
click at [396, 518] on button at bounding box center [397, 526] width 2 height 22
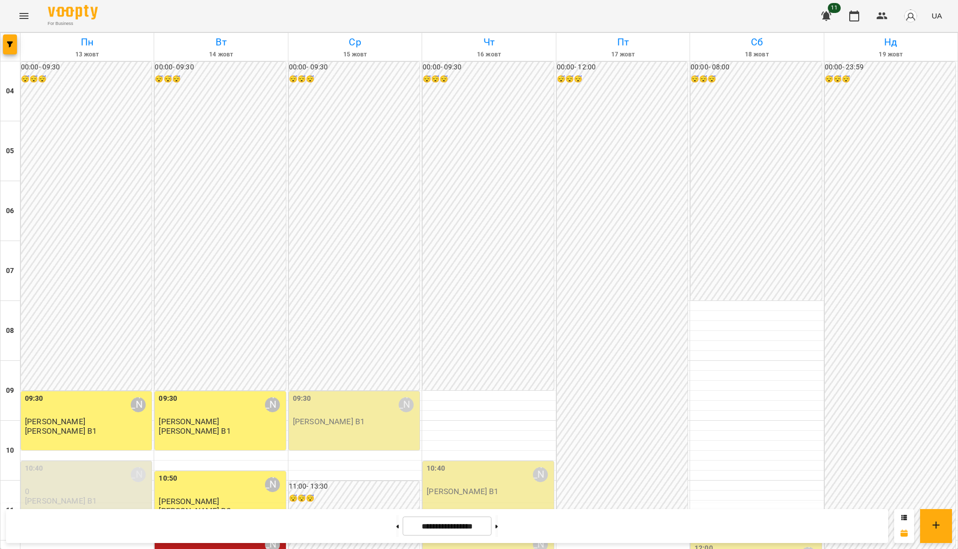
click at [225, 417] on p "Марина Понайда" at bounding box center [221, 421] width 125 height 8
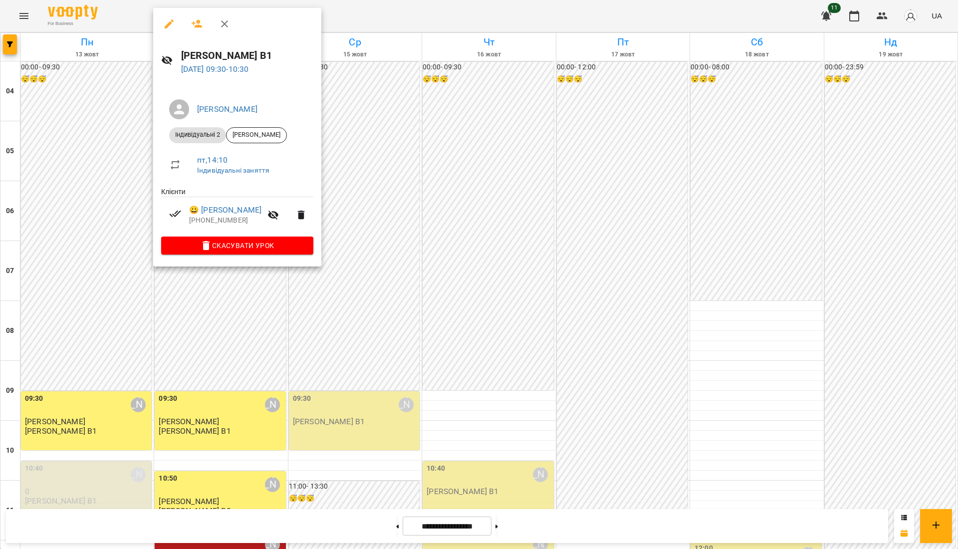
click at [377, 301] on div at bounding box center [479, 274] width 958 height 549
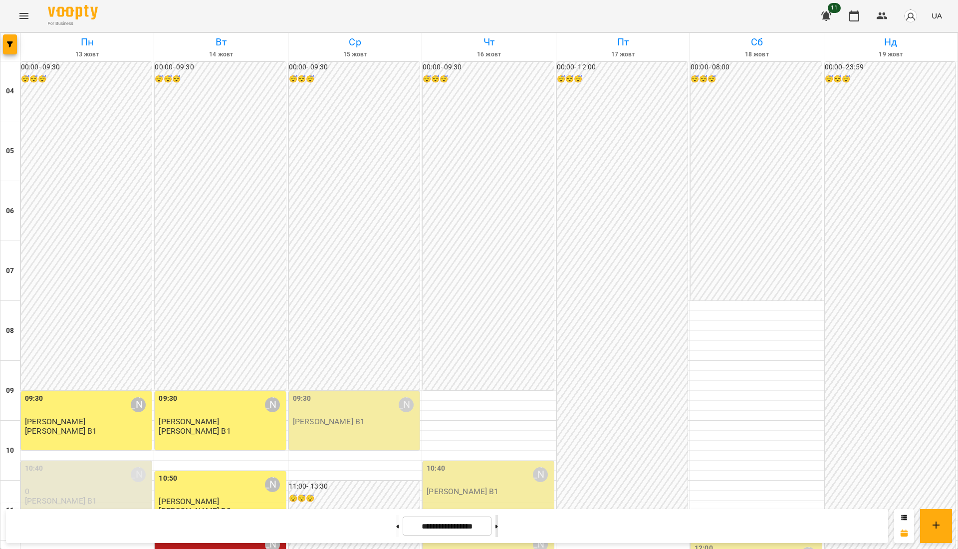
click at [498, 523] on button at bounding box center [496, 526] width 2 height 22
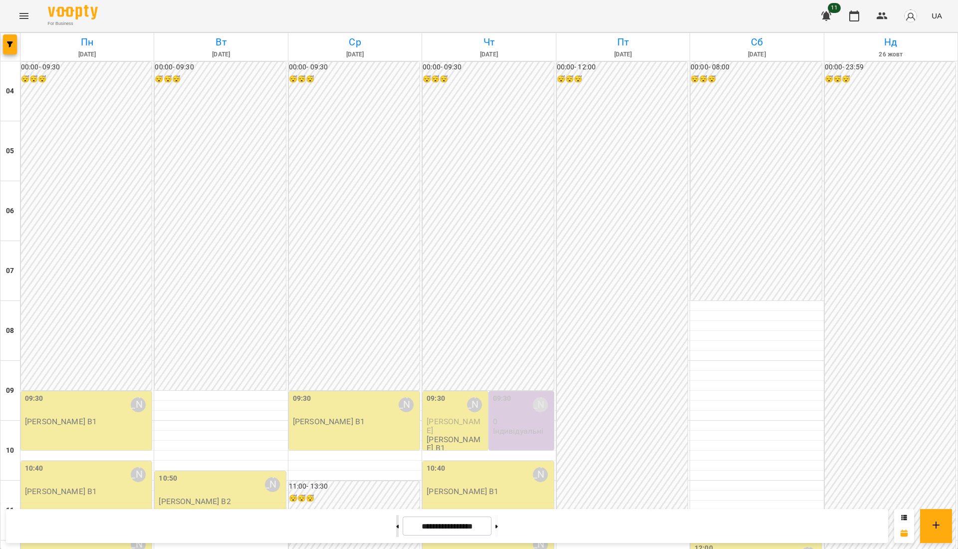
click at [396, 525] on button at bounding box center [397, 526] width 2 height 22
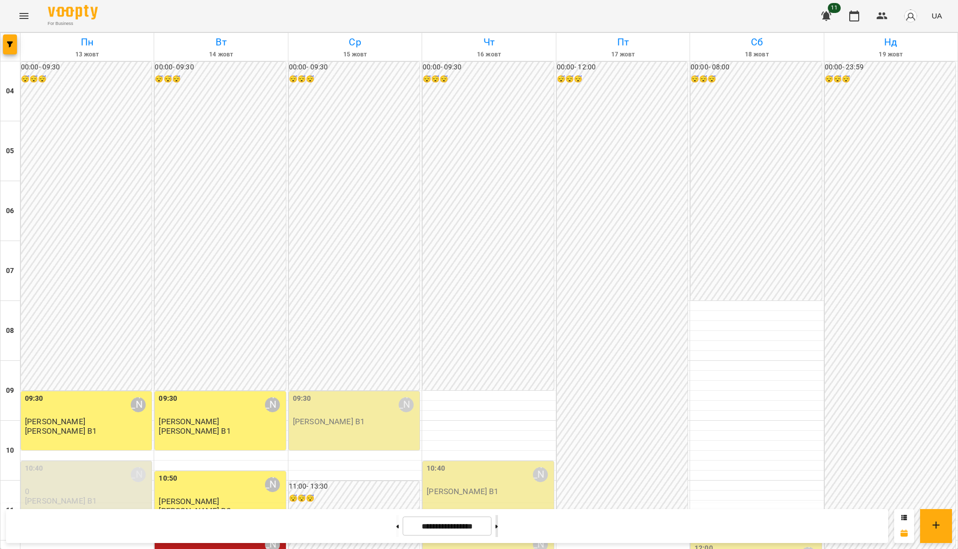
click at [498, 526] on icon at bounding box center [496, 526] width 2 height 4
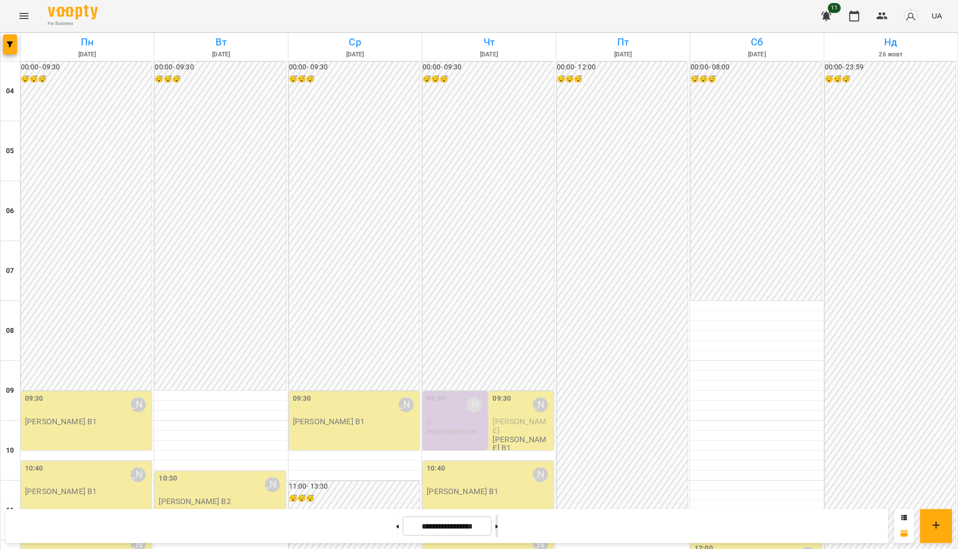
click at [498, 526] on icon at bounding box center [496, 526] width 2 height 4
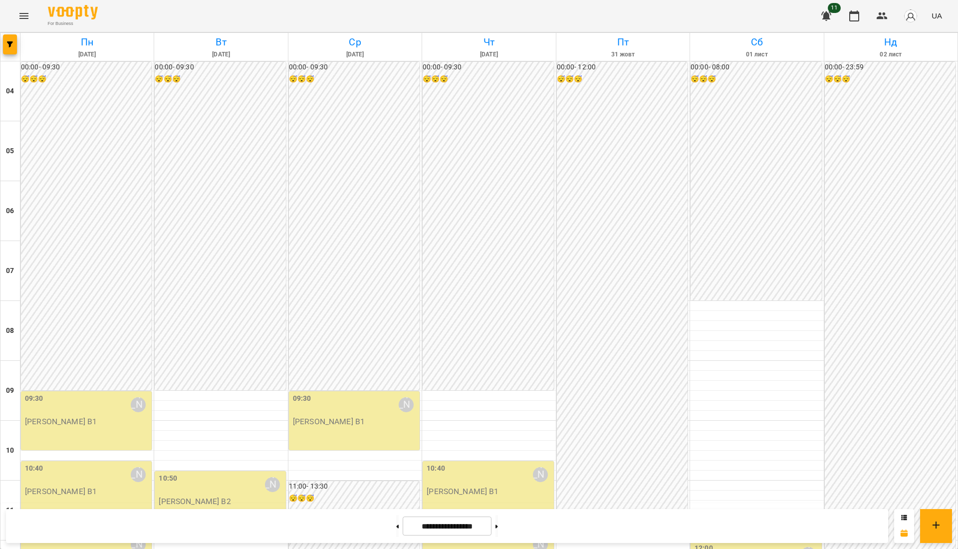
scroll to position [96, 0]
click at [396, 531] on button at bounding box center [397, 526] width 2 height 22
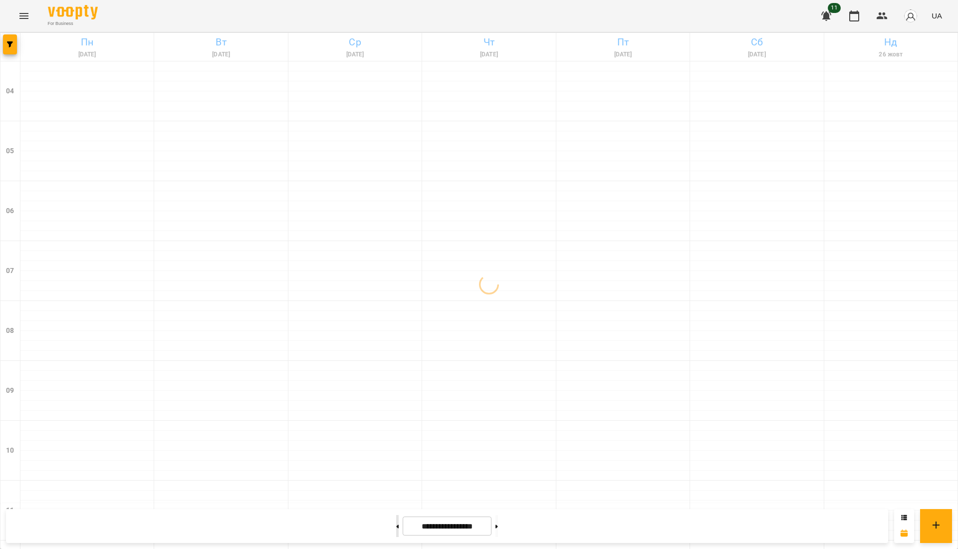
click at [396, 528] on button at bounding box center [397, 526] width 2 height 22
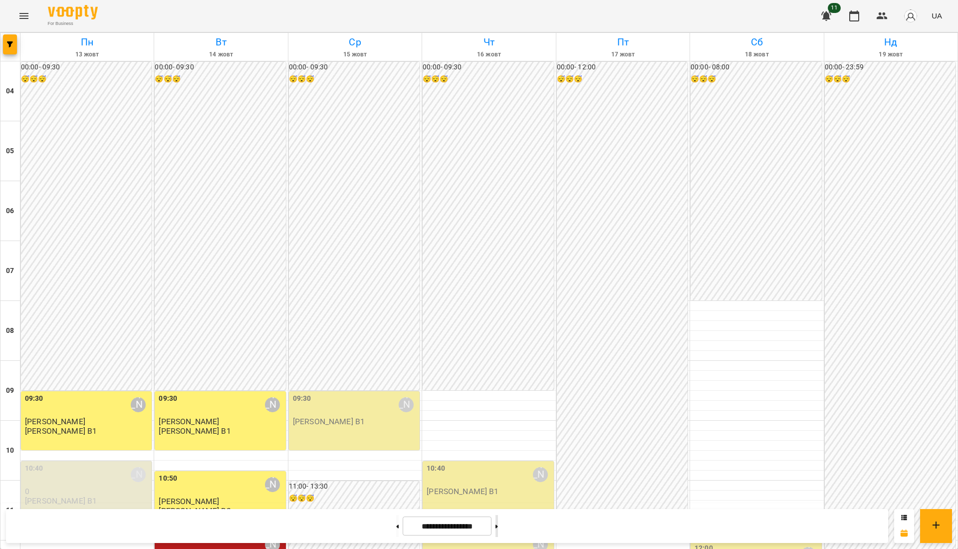
click at [498, 522] on button at bounding box center [496, 526] width 2 height 22
type input "**********"
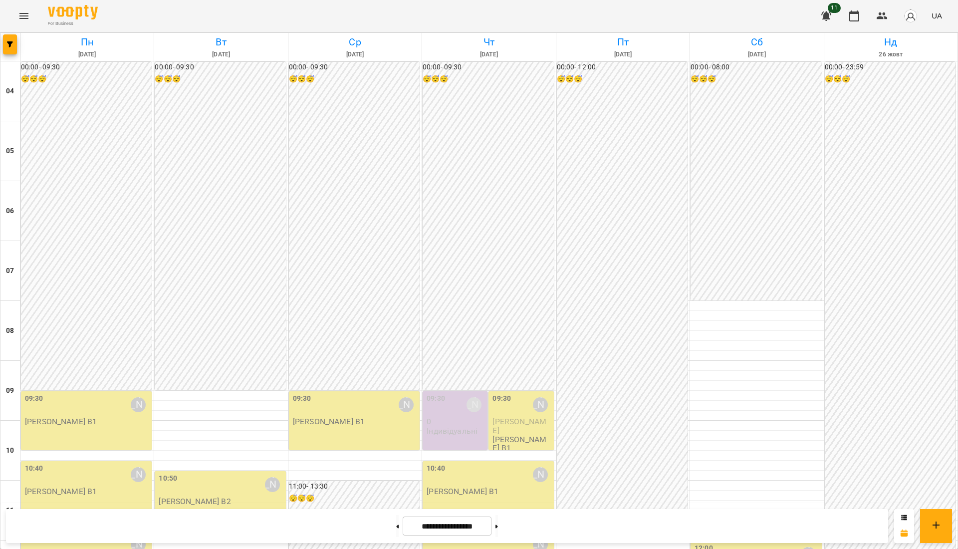
click at [444, 427] on p "Індивідуальні" at bounding box center [452, 431] width 51 height 8
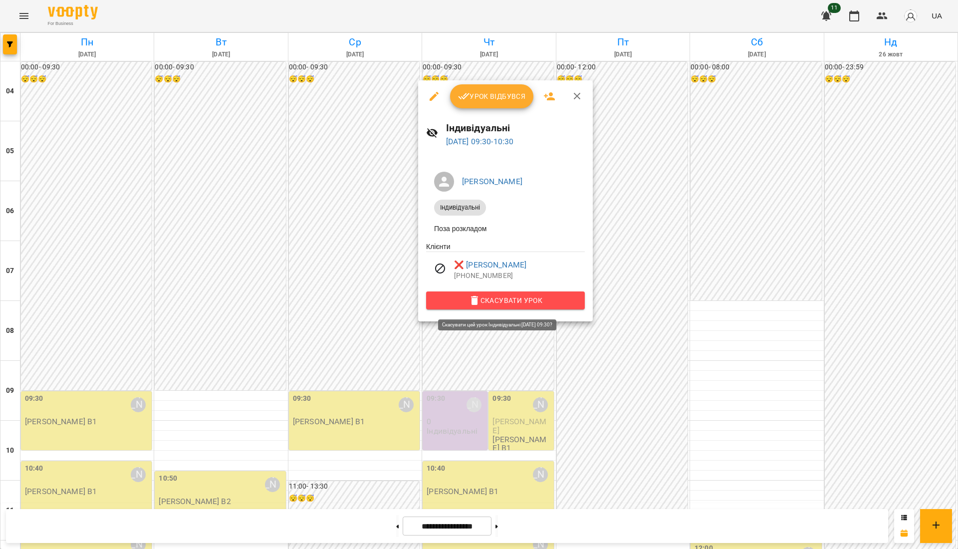
click at [512, 299] on span "Скасувати Урок" at bounding box center [505, 300] width 143 height 12
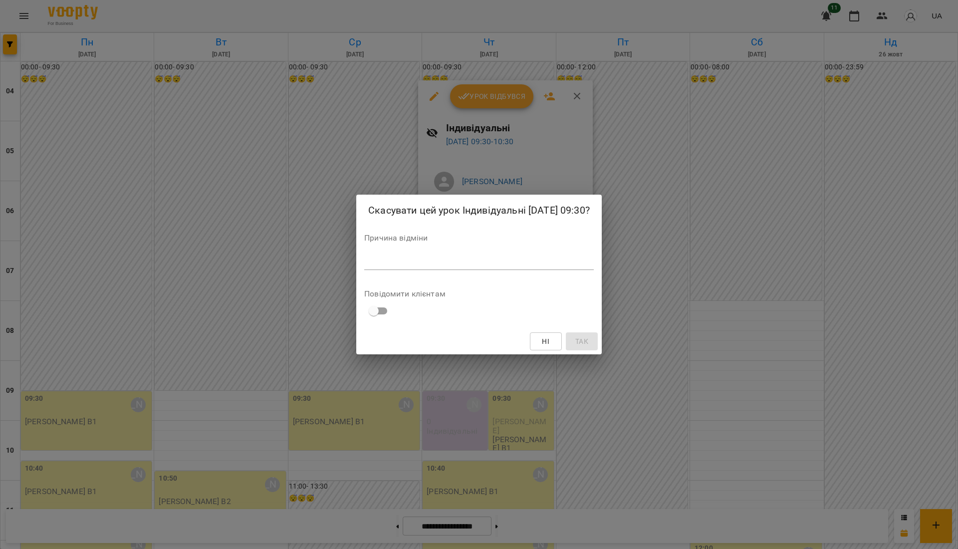
click at [508, 282] on div "Скасувати цей урок Індивідуальні 23 жовт 2025 09:30? Причина відміни * Повідоми…" at bounding box center [479, 275] width 246 height 160
click at [505, 271] on div "Причина відміни *" at bounding box center [479, 254] width 230 height 40
click at [503, 266] on div "*" at bounding box center [479, 262] width 230 height 16
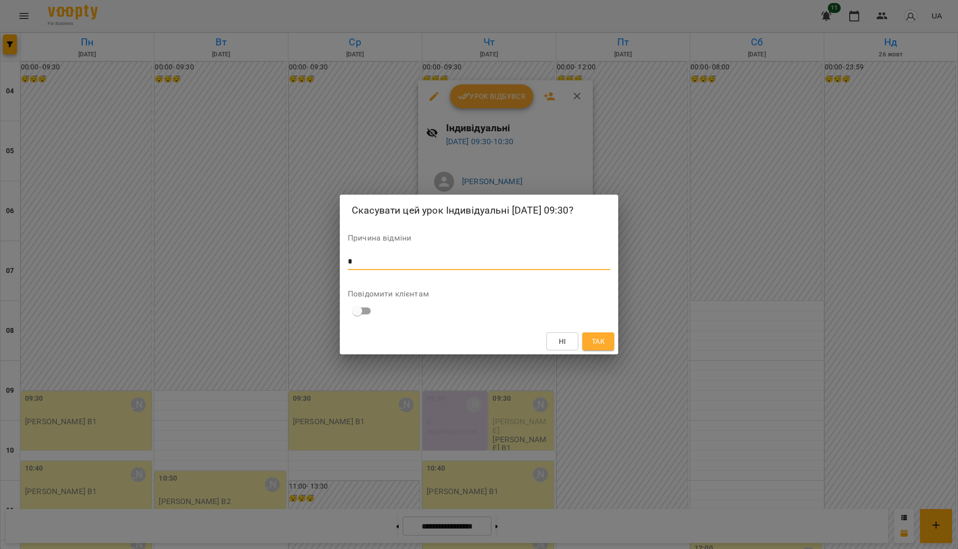
type textarea "*"
click at [609, 340] on button "Так" at bounding box center [598, 341] width 32 height 18
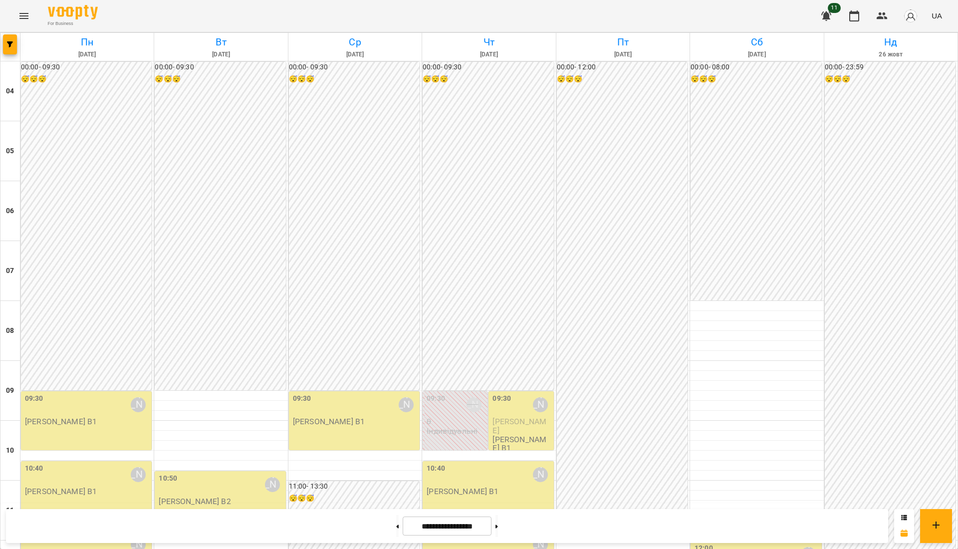
click at [464, 427] on p "Індивідуальні" at bounding box center [452, 431] width 51 height 8
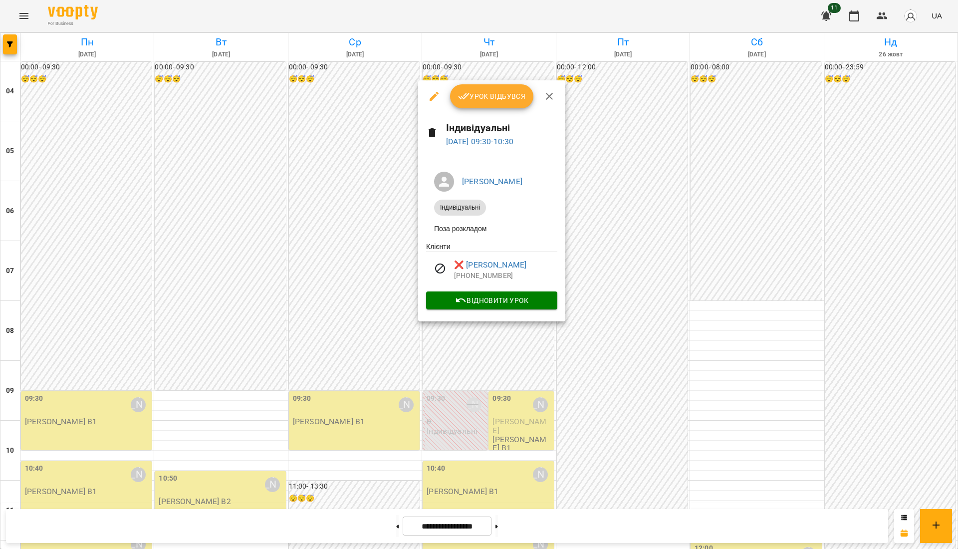
click at [435, 98] on icon "button" at bounding box center [434, 96] width 12 height 12
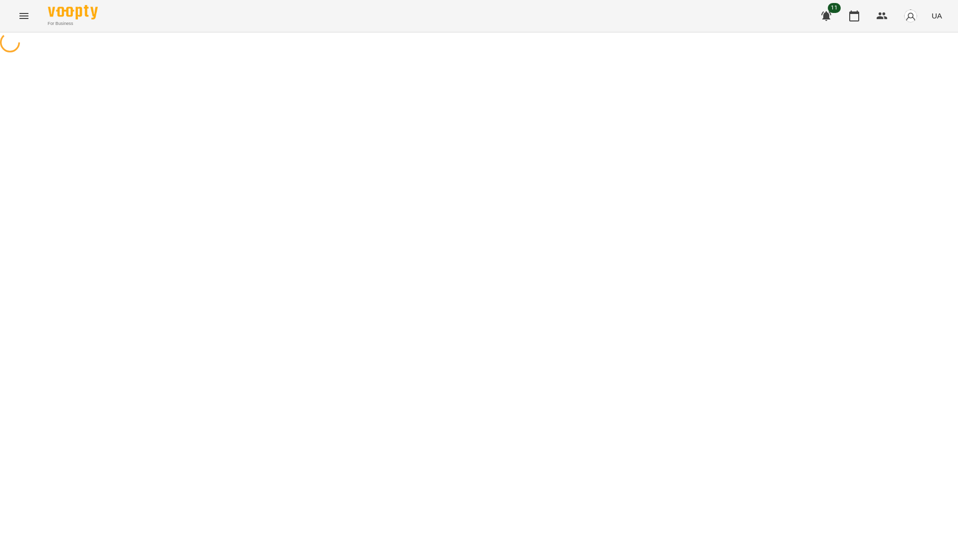
select select "**********"
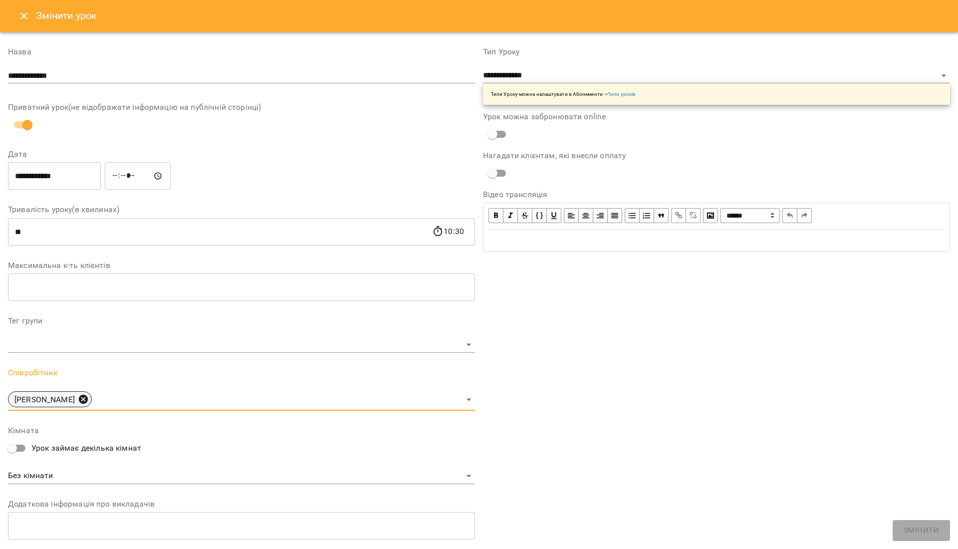
drag, startPoint x: 74, startPoint y: 393, endPoint x: 82, endPoint y: 399, distance: 10.3
click at [82, 399] on div "[PERSON_NAME]" at bounding box center [50, 399] width 84 height 16
click at [80, 400] on icon at bounding box center [83, 399] width 9 height 9
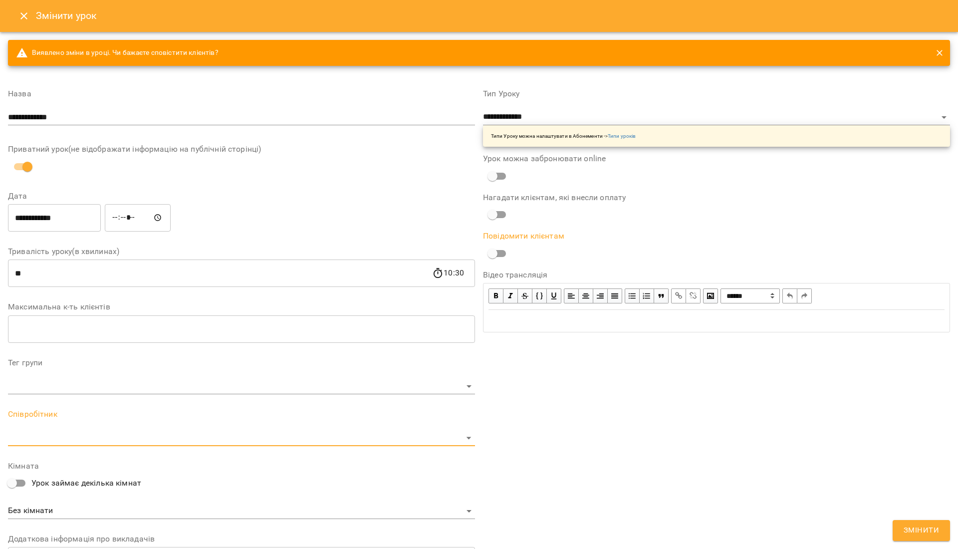
click at [66, 219] on input "**********" at bounding box center [54, 218] width 93 height 28
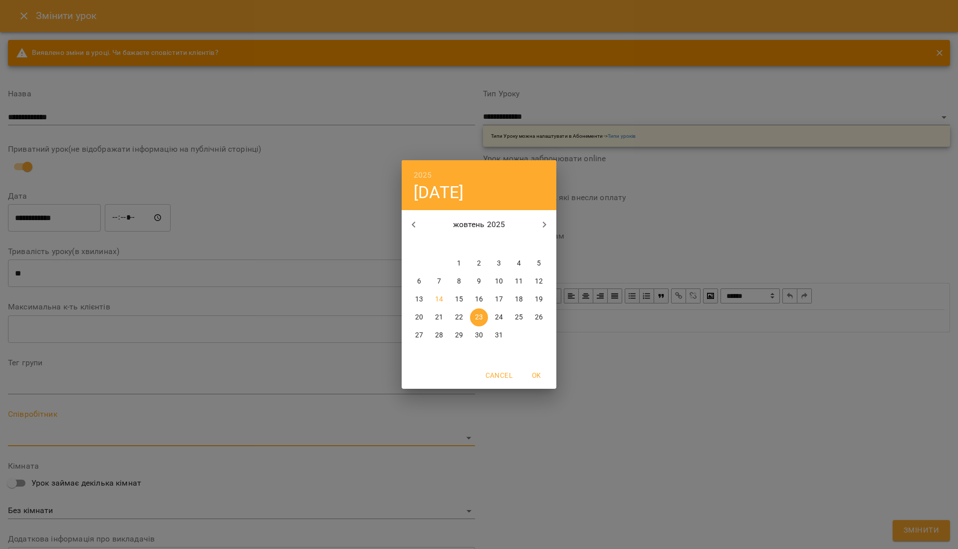
click at [415, 220] on icon "button" at bounding box center [414, 225] width 12 height 12
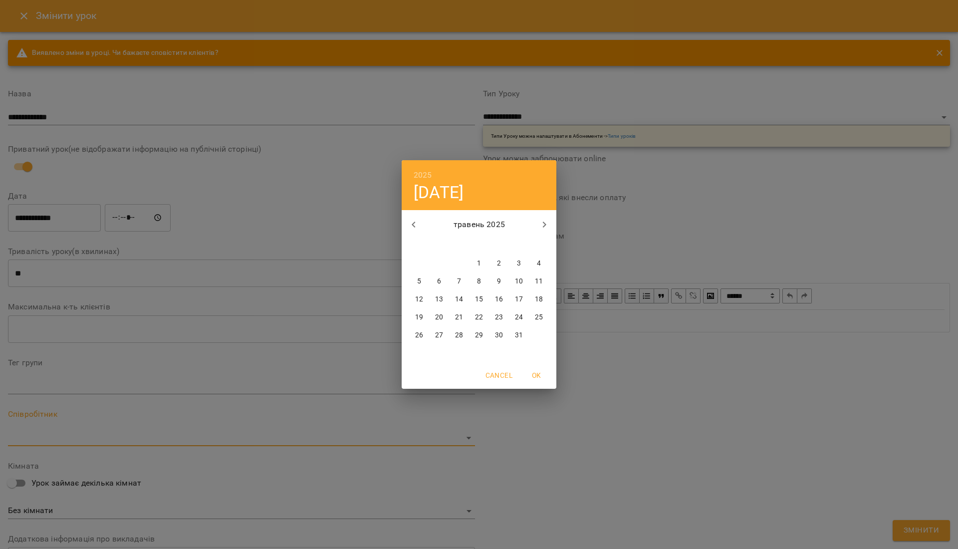
click at [415, 220] on icon "button" at bounding box center [414, 225] width 12 height 12
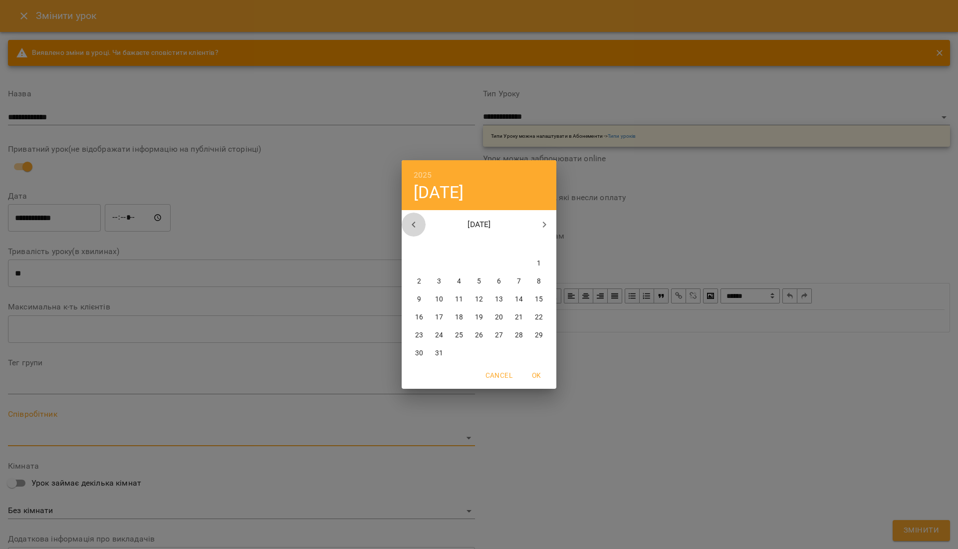
click at [415, 220] on icon "button" at bounding box center [414, 225] width 12 height 12
click at [500, 262] on p "2" at bounding box center [499, 263] width 4 height 10
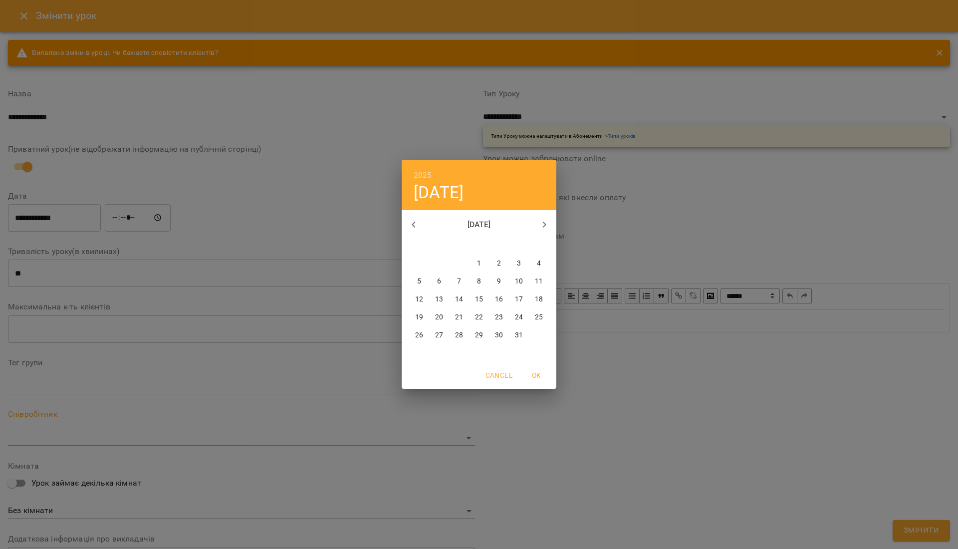
type input "**********"
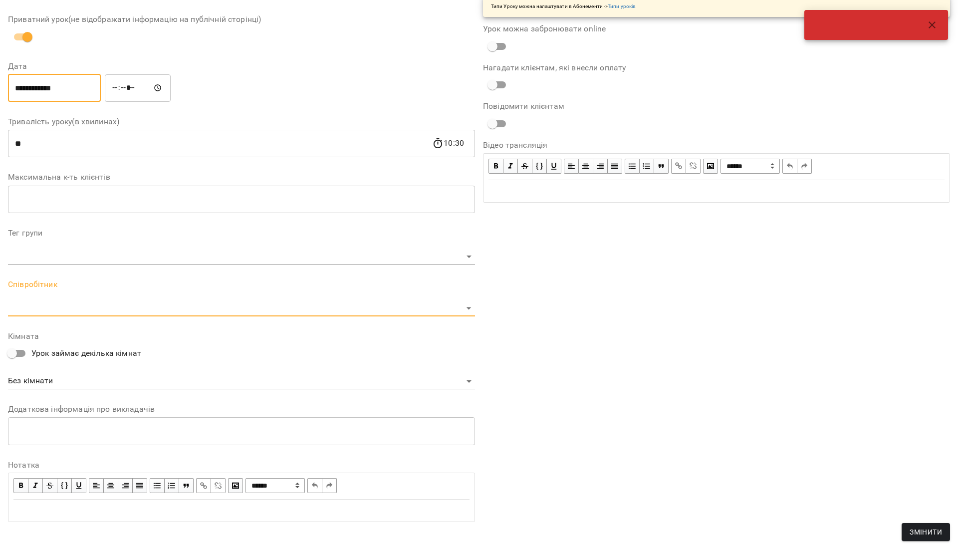
scroll to position [138, 0]
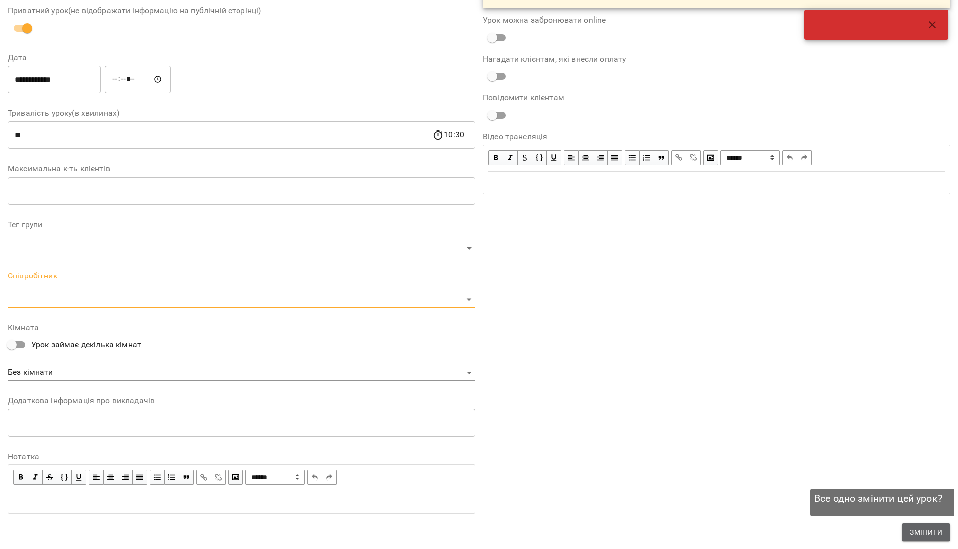
click at [919, 523] on button "Змінити" at bounding box center [926, 532] width 48 height 18
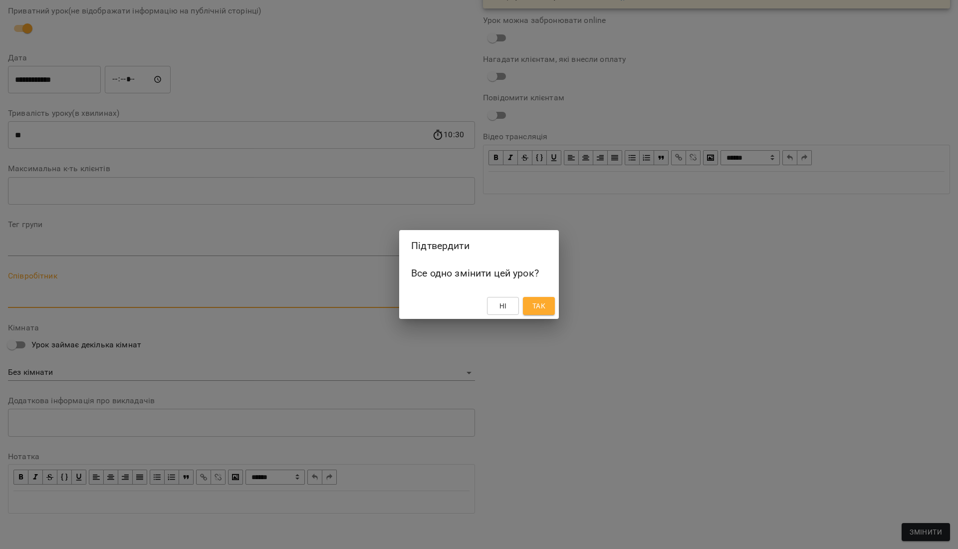
click at [535, 301] on span "Так" at bounding box center [538, 306] width 13 height 12
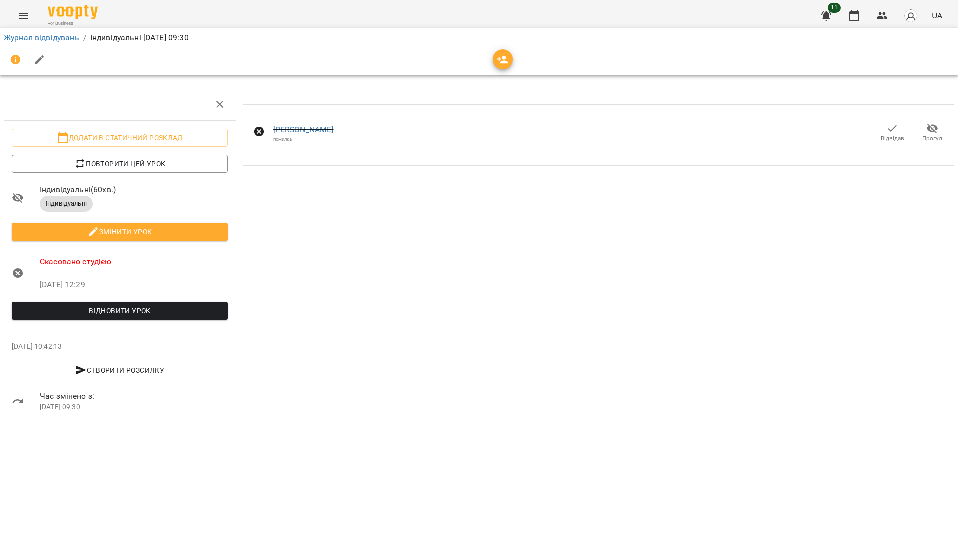
click at [254, 129] on icon at bounding box center [259, 132] width 12 height 12
click at [259, 130] on icon at bounding box center [259, 132] width 10 height 10
click at [259, 131] on icon at bounding box center [259, 132] width 12 height 12
click at [49, 41] on link "Журнал відвідувань" at bounding box center [41, 37] width 75 height 9
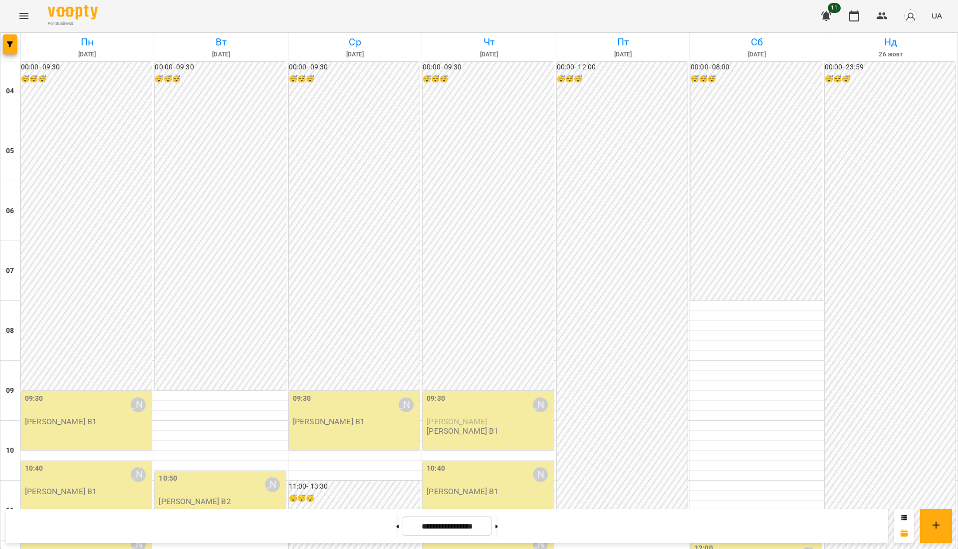
scroll to position [163, 0]
click at [498, 526] on button at bounding box center [496, 526] width 2 height 22
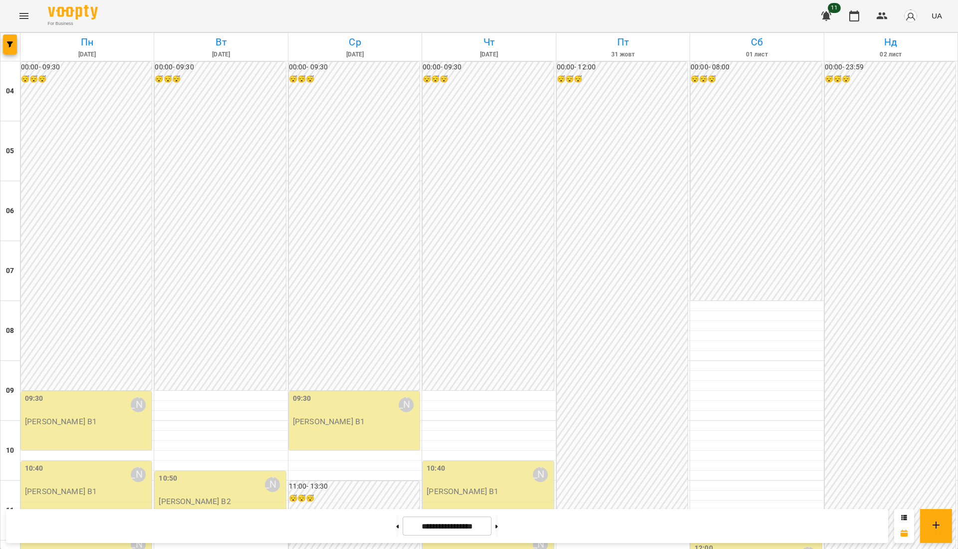
scroll to position [695, 0]
click at [3, 42] on span "button" at bounding box center [10, 44] width 14 height 6
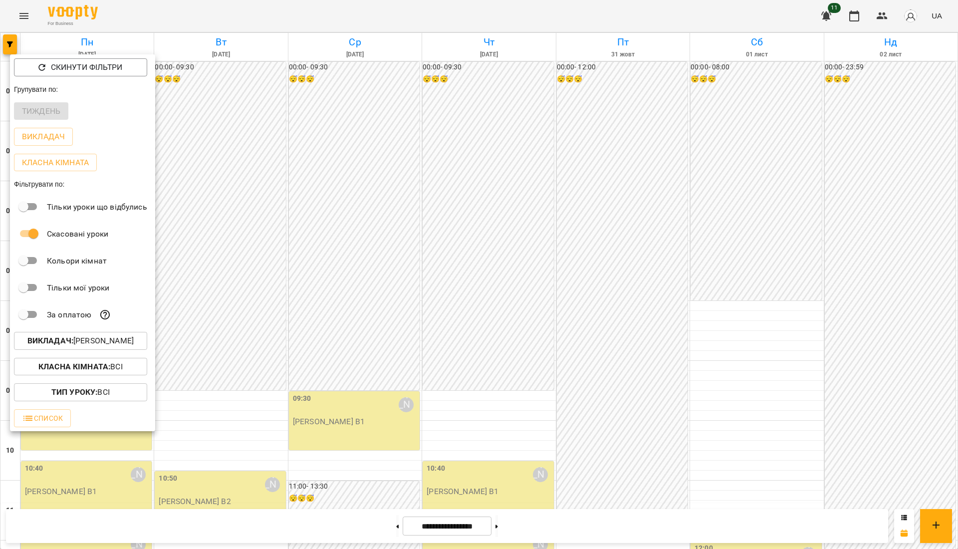
click at [92, 347] on p "Викладач : Олена Грицайко" at bounding box center [80, 341] width 106 height 12
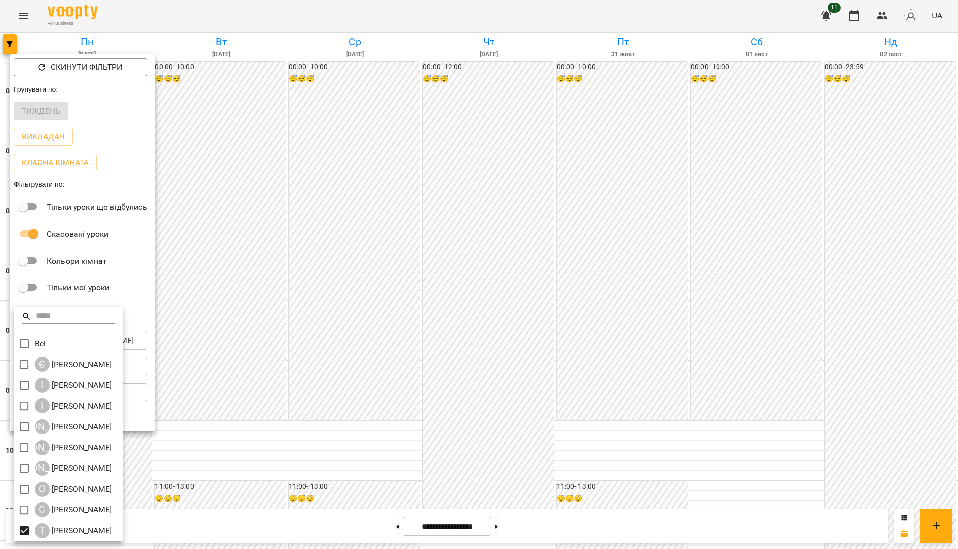
click at [412, 447] on div at bounding box center [479, 274] width 958 height 549
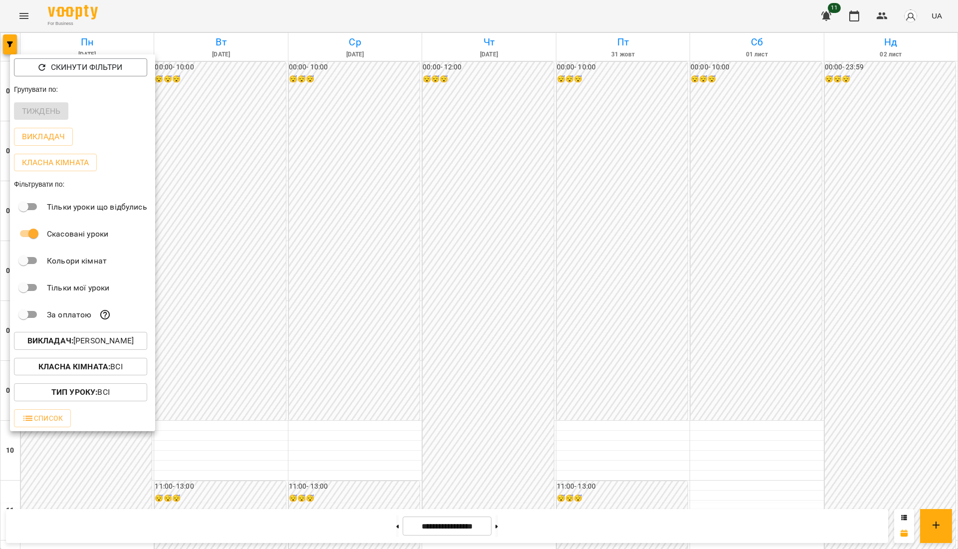
click at [412, 447] on div at bounding box center [479, 274] width 958 height 549
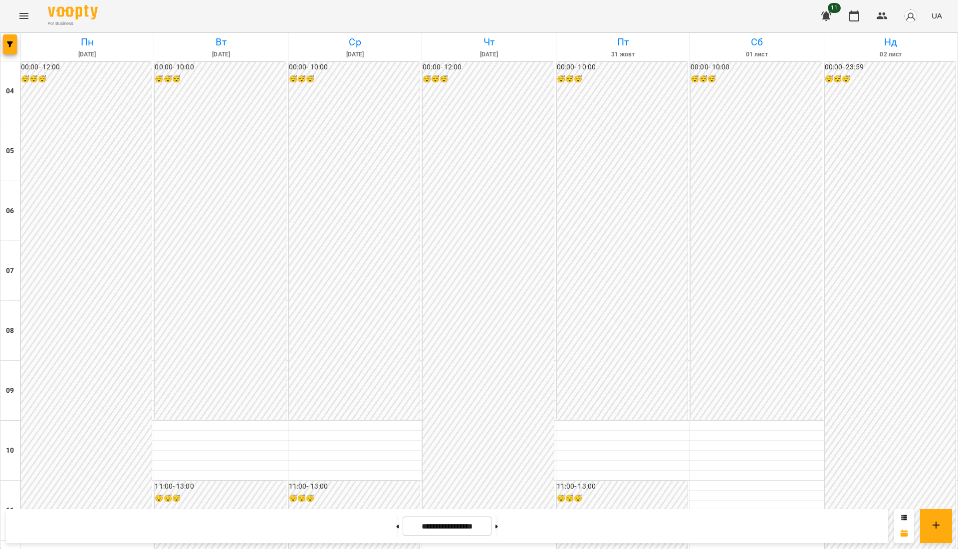
scroll to position [163, 0]
click at [396, 523] on button at bounding box center [397, 526] width 2 height 22
click at [396, 528] on button at bounding box center [397, 526] width 2 height 22
type input "**********"
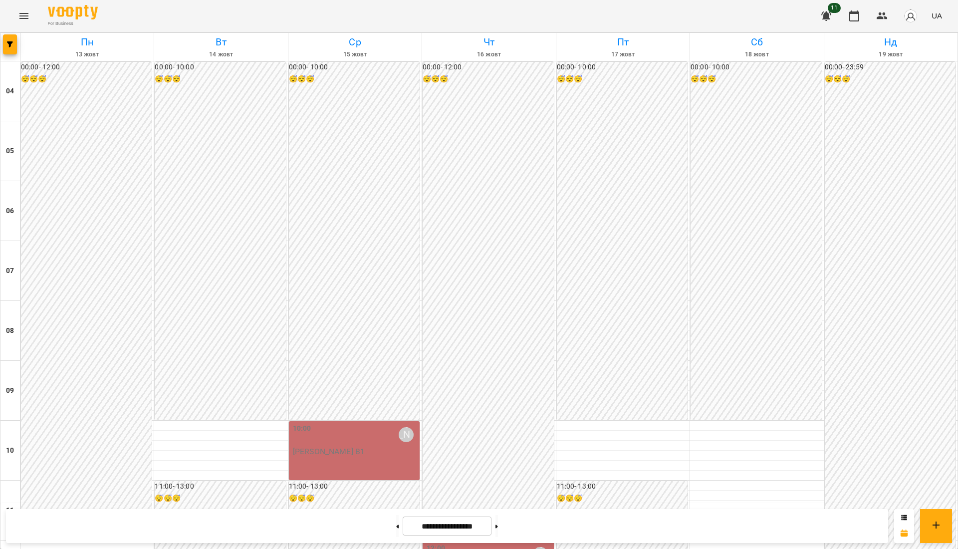
scroll to position [29, 0]
click at [11, 46] on icon "button" at bounding box center [10, 44] width 6 height 6
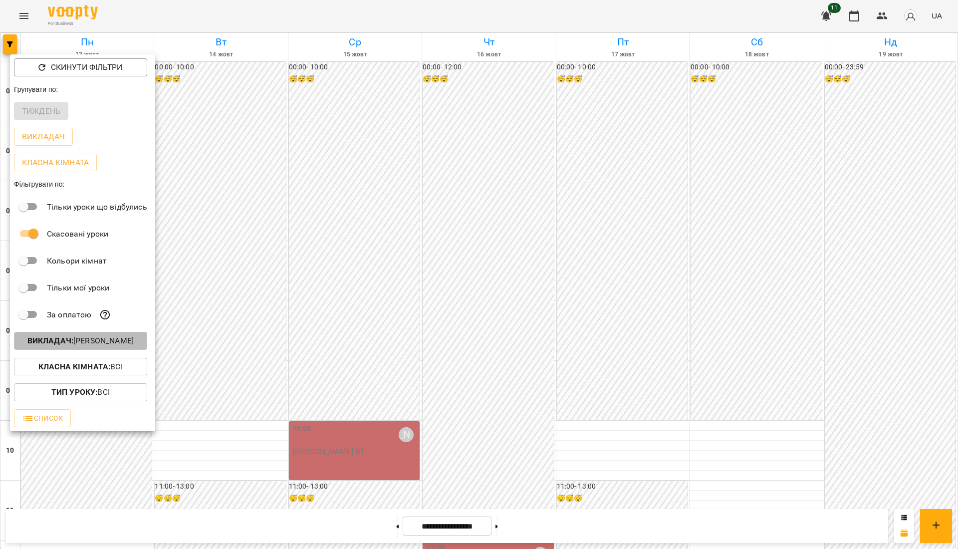
click at [85, 341] on p "Викладач : Тетяна Шеремета" at bounding box center [80, 341] width 106 height 12
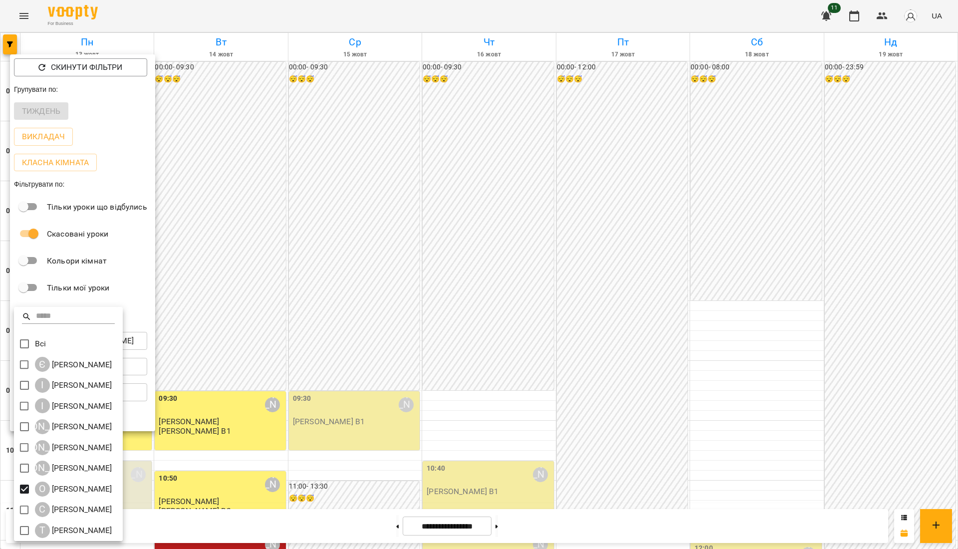
click at [383, 228] on div at bounding box center [479, 274] width 958 height 549
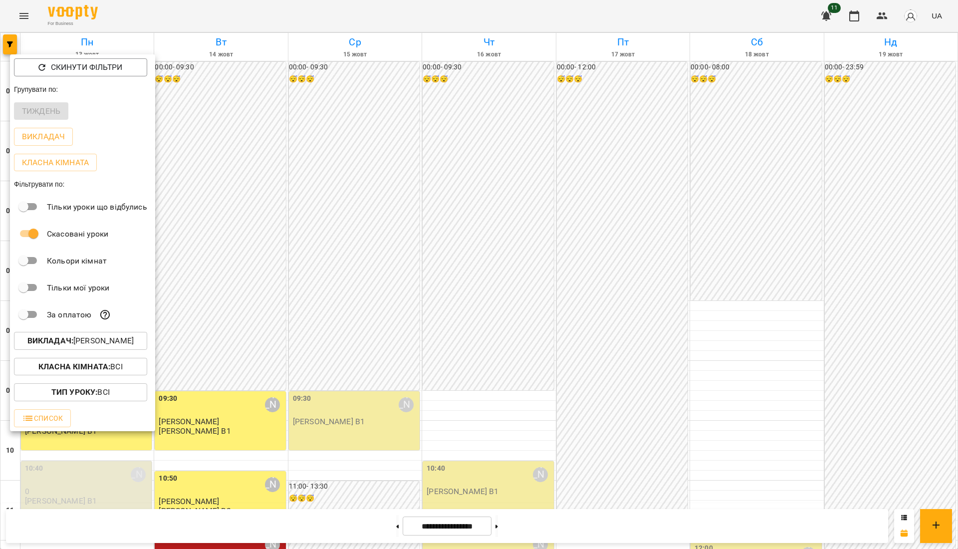
click at [383, 228] on div "Всі Є Євгенія Мумжинська І Ірина Бутенко І Ірина Коса А Анастасія Літвінчук К К…" at bounding box center [479, 274] width 958 height 549
click at [383, 228] on div at bounding box center [479, 274] width 958 height 549
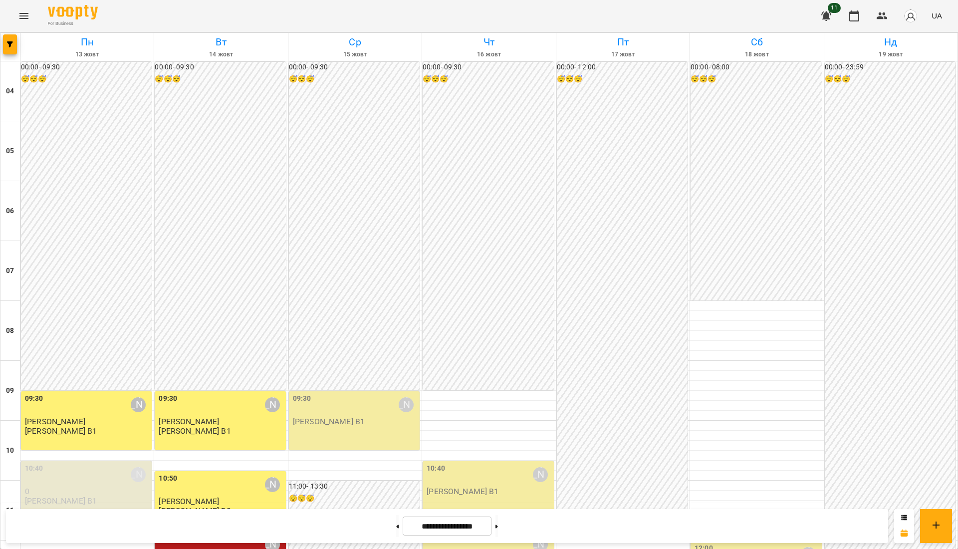
scroll to position [295, 0]
click at [510, 512] on div "**********" at bounding box center [447, 526] width 882 height 34
click at [24, 10] on icon "Menu" at bounding box center [24, 16] width 12 height 12
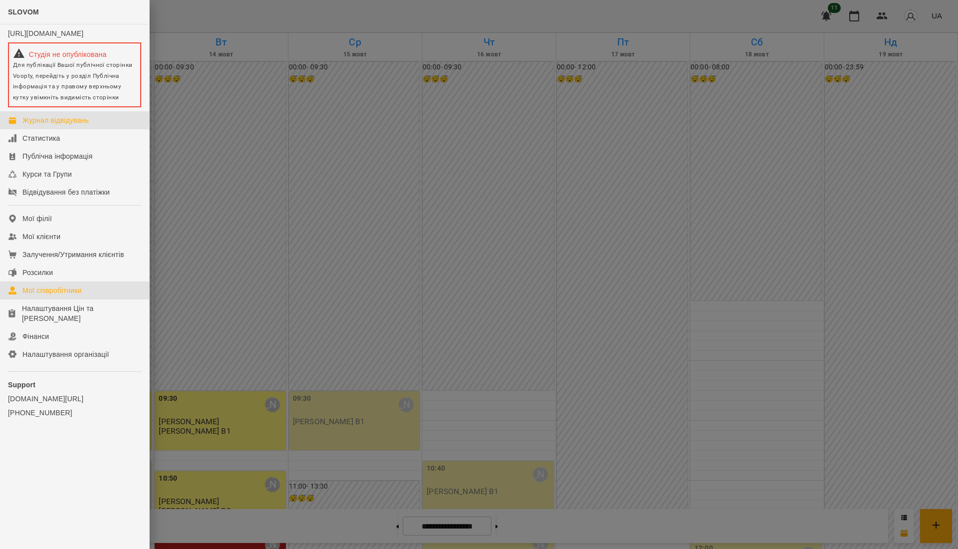
click at [64, 291] on link "Мої співробітники" at bounding box center [74, 290] width 149 height 18
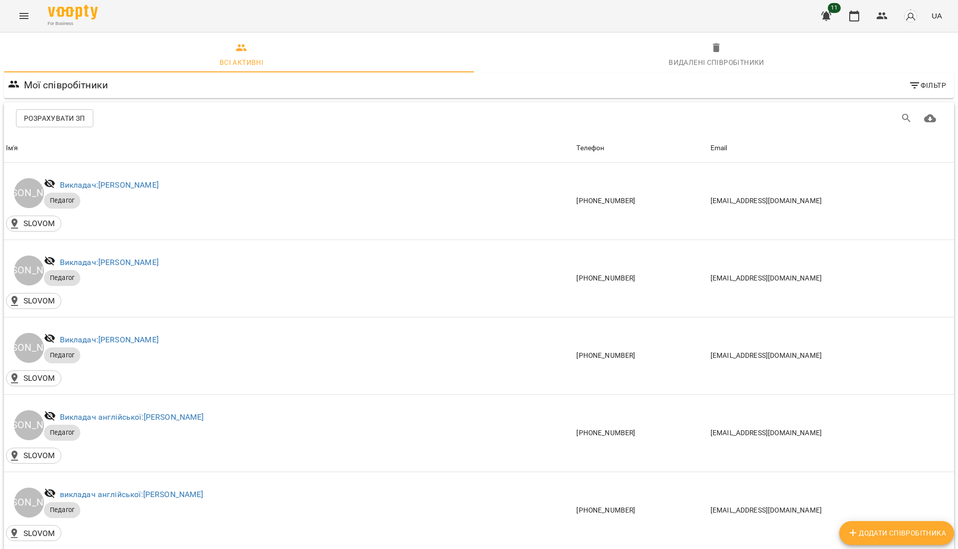
click at [875, 535] on span "Додати співробітника" at bounding box center [896, 533] width 99 height 12
select select "**"
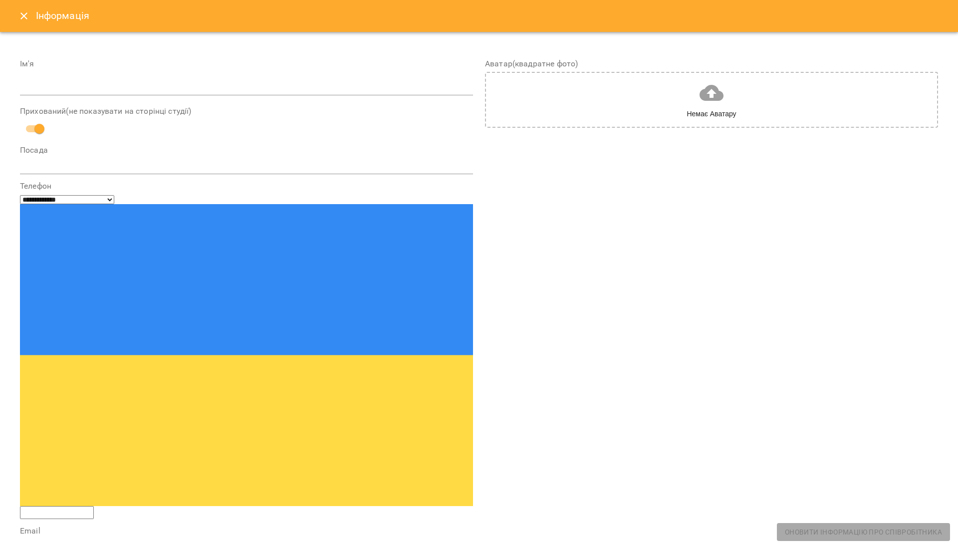
click at [127, 80] on input "text" at bounding box center [246, 88] width 453 height 16
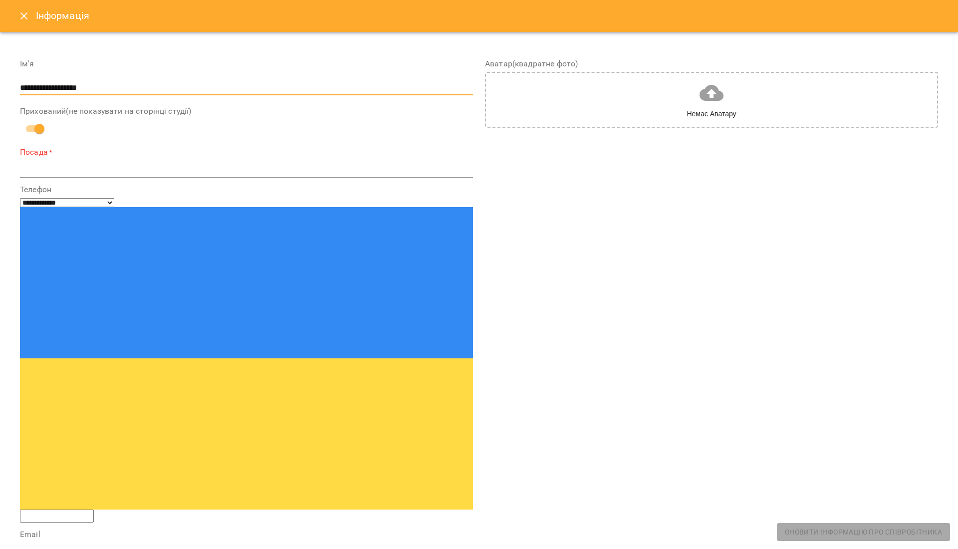
type input "**********"
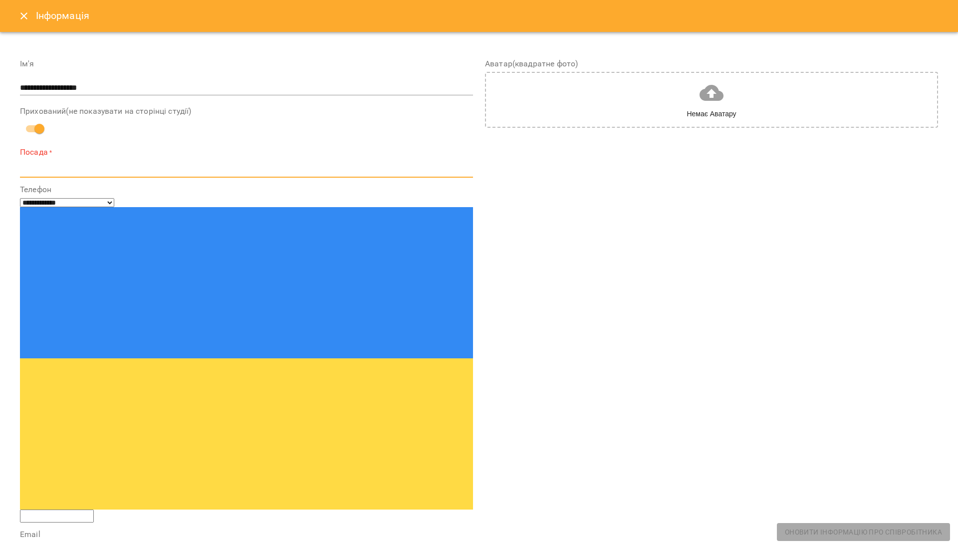
click at [116, 168] on textarea at bounding box center [246, 169] width 453 height 9
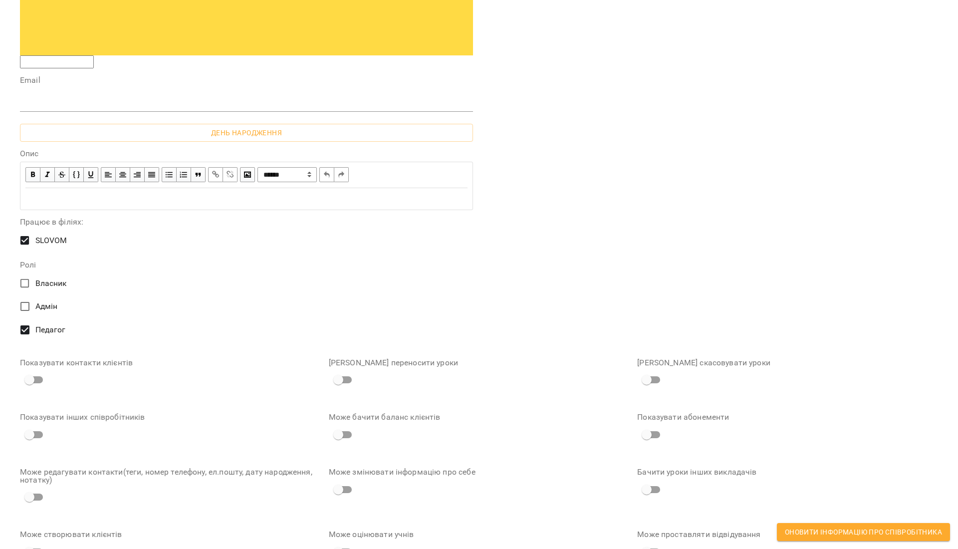
scroll to position [495, 0]
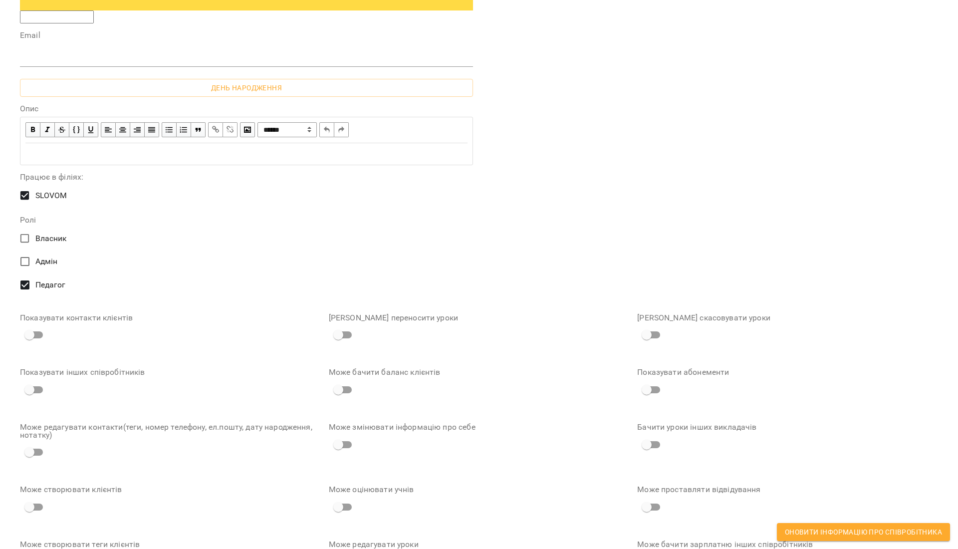
type textarea "**********"
click at [898, 531] on span "Оновити інформацію про співробітника" at bounding box center [863, 532] width 157 height 12
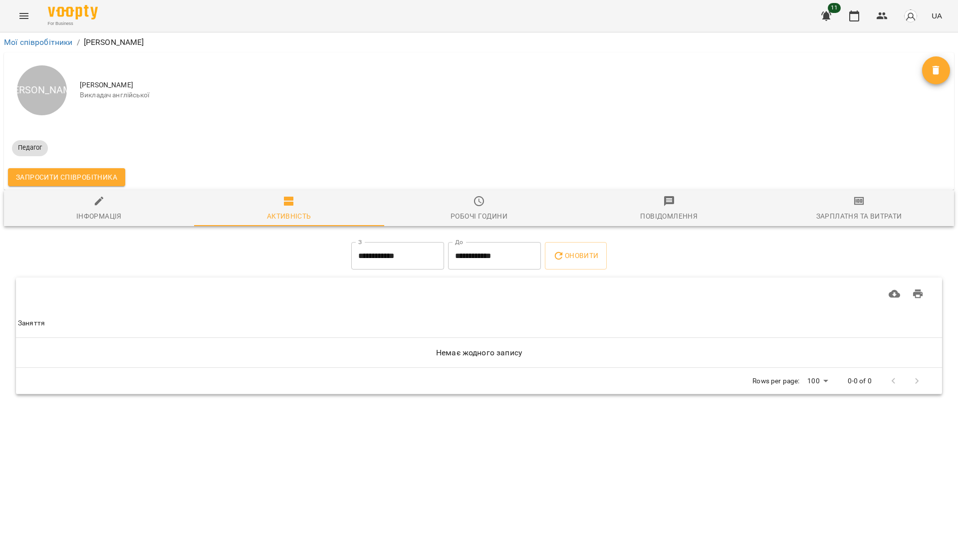
click at [844, 212] on div "Зарплатня та Витрати" at bounding box center [859, 216] width 86 height 12
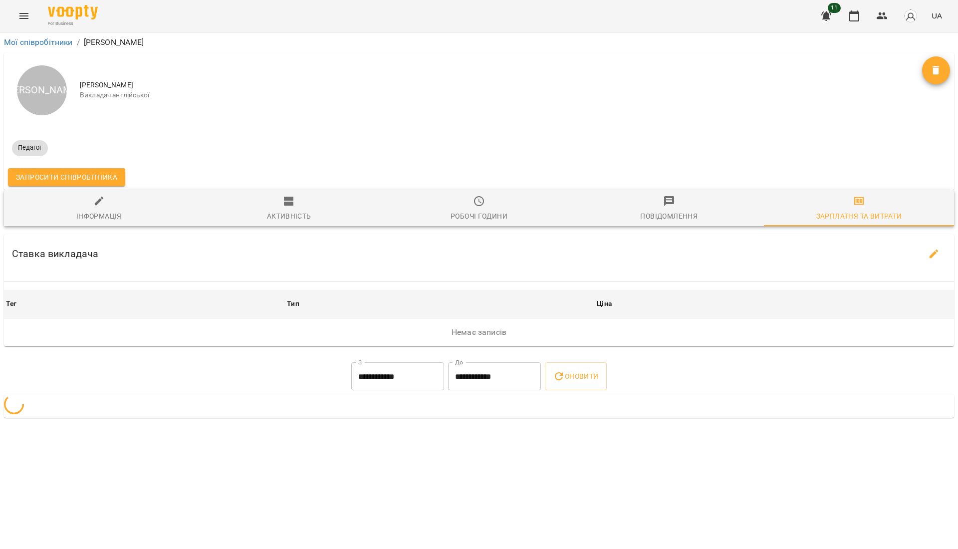
click at [672, 206] on icon "button" at bounding box center [669, 201] width 12 height 12
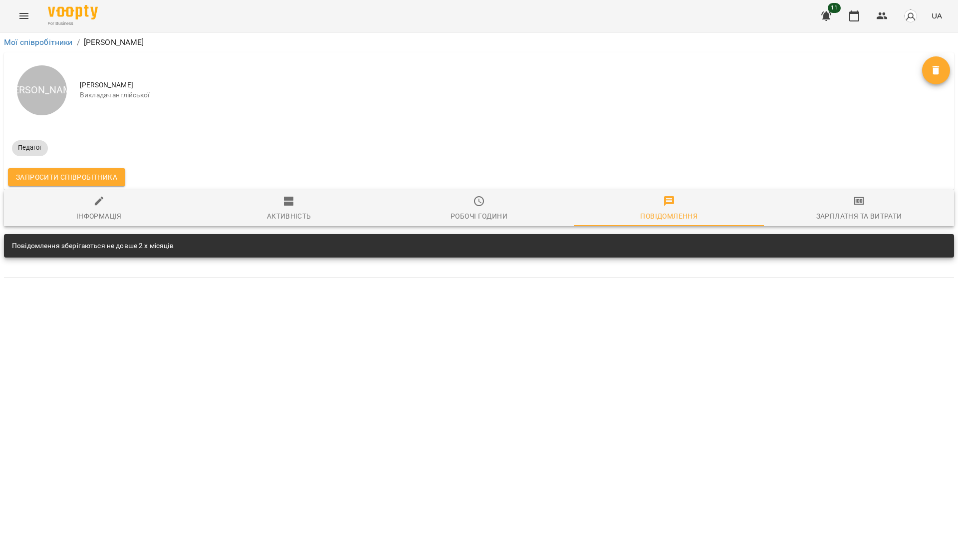
click at [465, 198] on span "Робочі години" at bounding box center [479, 208] width 178 height 27
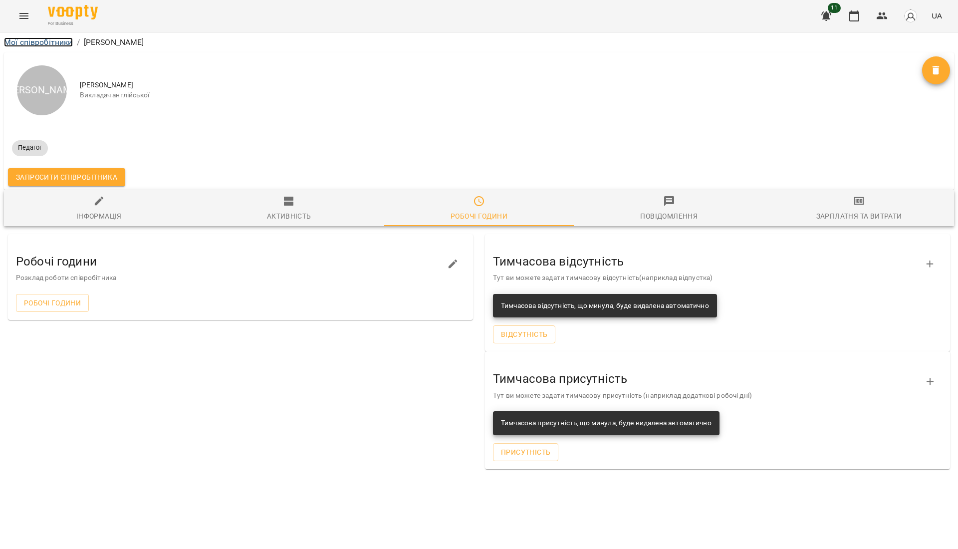
click at [40, 45] on link "Мої співробітники" at bounding box center [38, 41] width 69 height 9
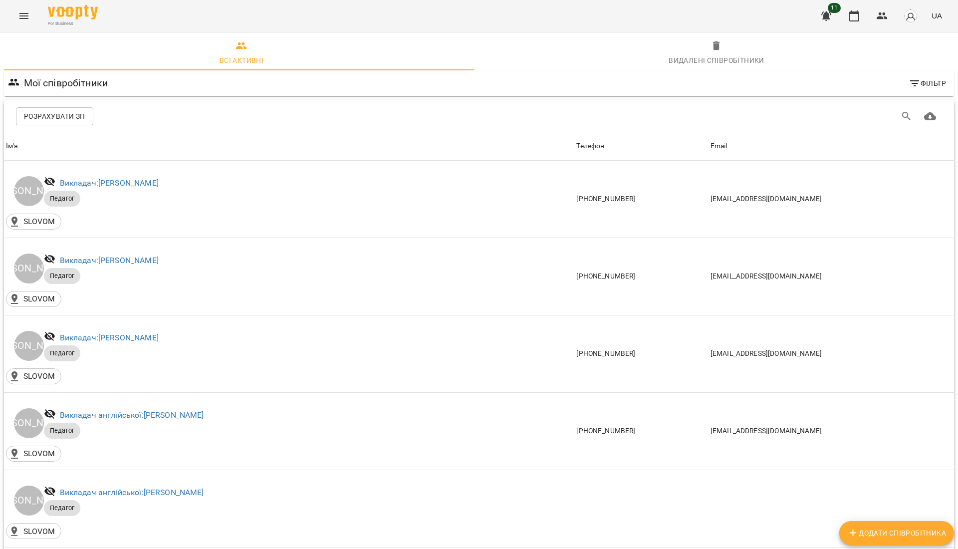
scroll to position [332, 0]
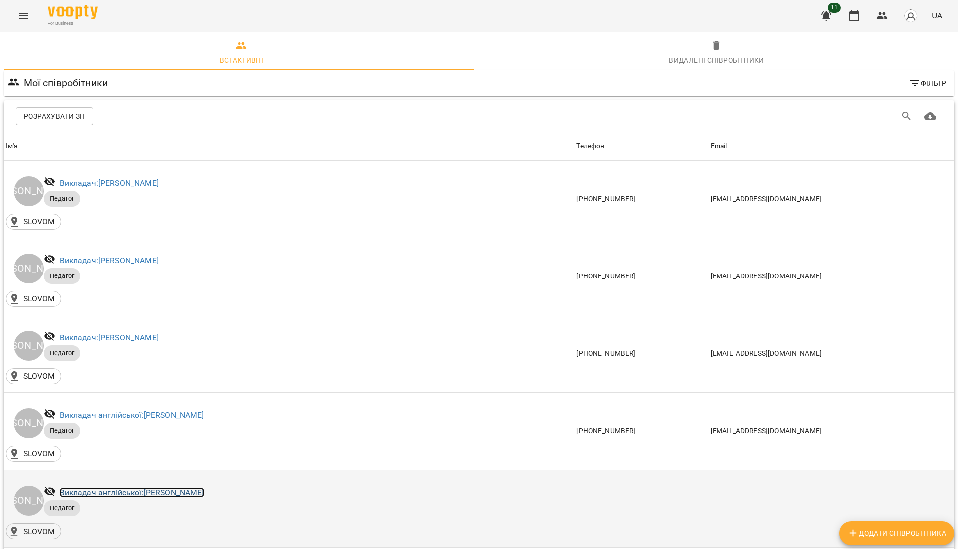
click at [200, 488] on link "Викладач англійської: [PERSON_NAME]" at bounding box center [132, 492] width 144 height 9
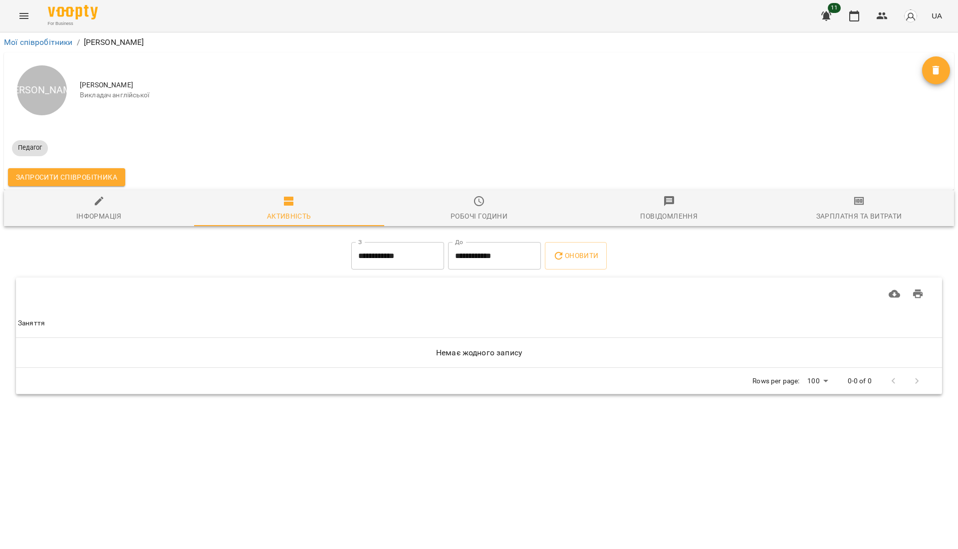
click at [110, 208] on span "Інформація" at bounding box center [99, 208] width 178 height 27
select select "**"
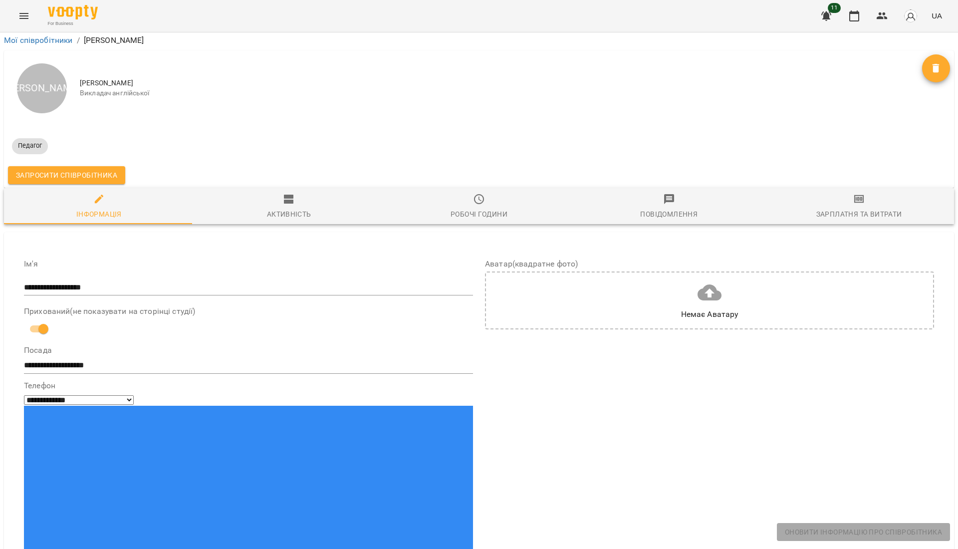
scroll to position [495, 0]
click at [929, 530] on span "Оновити інформацію про співробітника" at bounding box center [863, 532] width 157 height 12
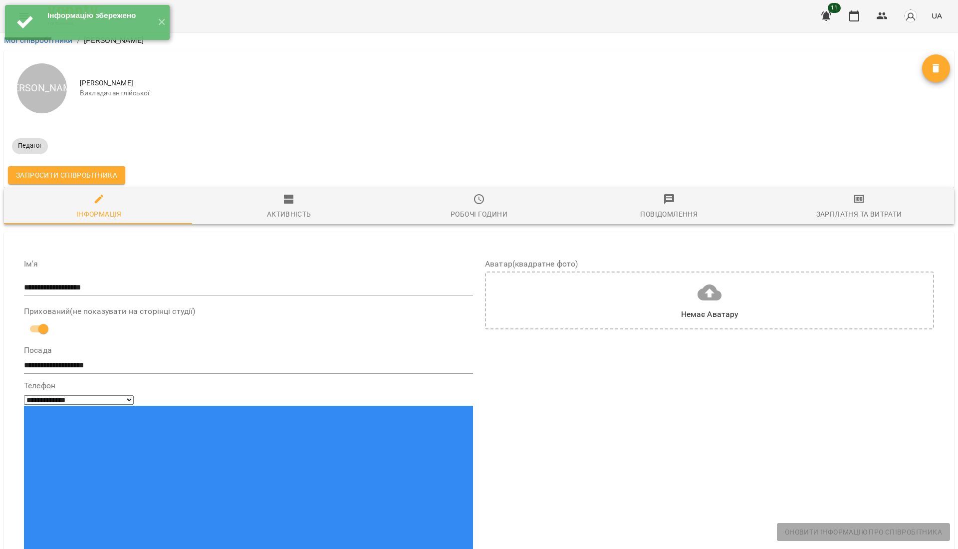
scroll to position [0, 0]
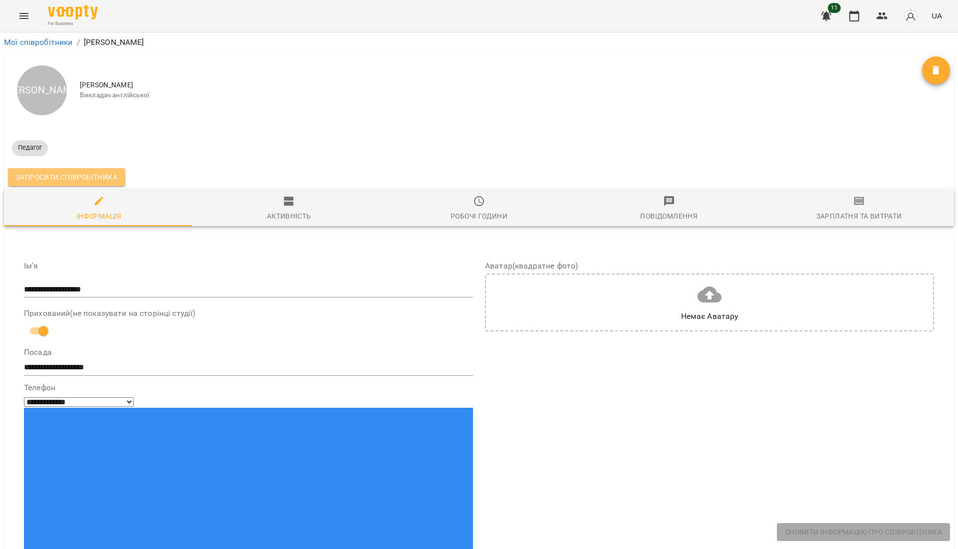
click at [94, 178] on span "Запросити співробітника" at bounding box center [66, 177] width 101 height 12
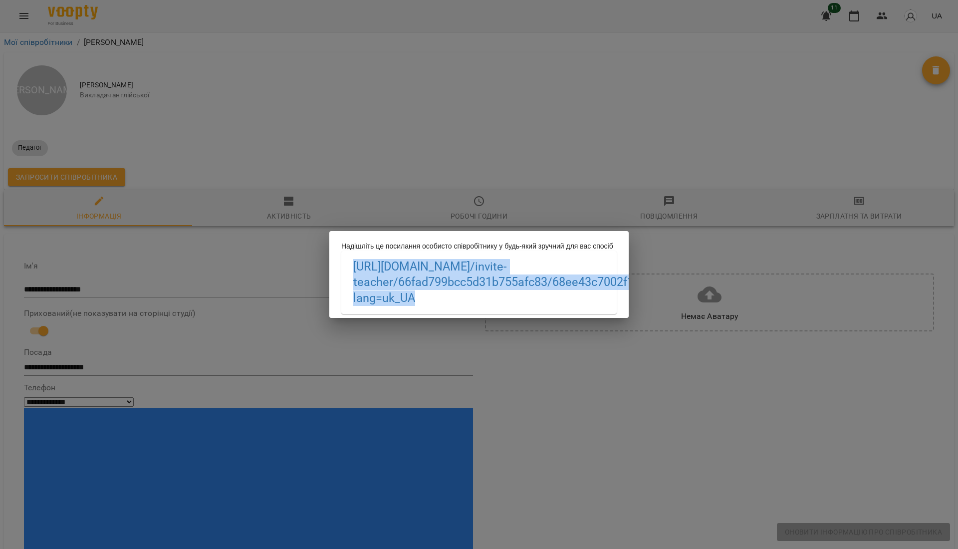
drag, startPoint x: 542, startPoint y: 309, endPoint x: 344, endPoint y: 272, distance: 201.6
click at [344, 272] on div "[URL][DOMAIN_NAME] /invite-teacher/66fad799bcc5d31b755afc83/68ee43c7002f103bded…" at bounding box center [478, 282] width 275 height 63
copy link "[URL][DOMAIN_NAME] /invite-teacher/66fad799bcc5d31b755afc83/68ee43c7002f103bded…"
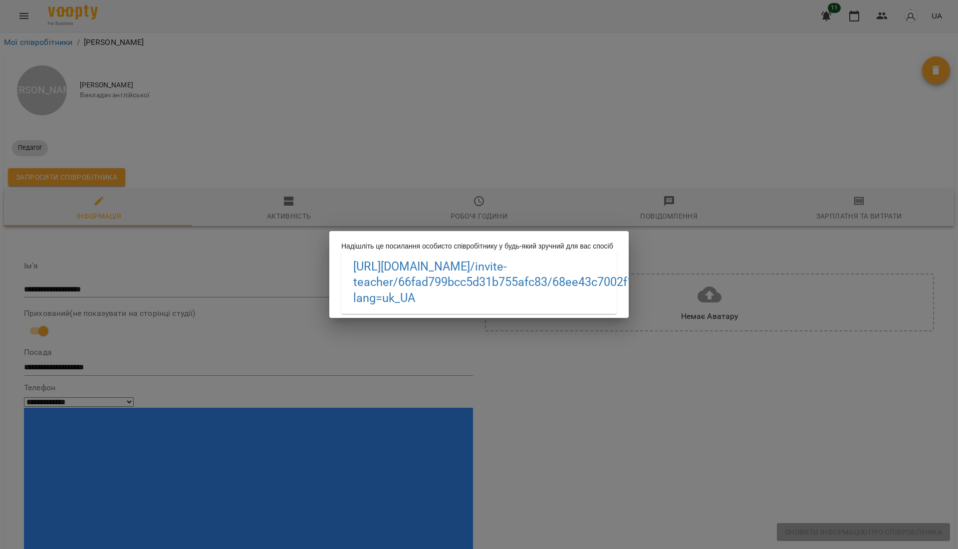
click at [481, 151] on div "Надішліть це посилання особисто співробітнику у будь-який зручний для вас спосі…" at bounding box center [479, 274] width 958 height 549
